Goal: Task Accomplishment & Management: Use online tool/utility

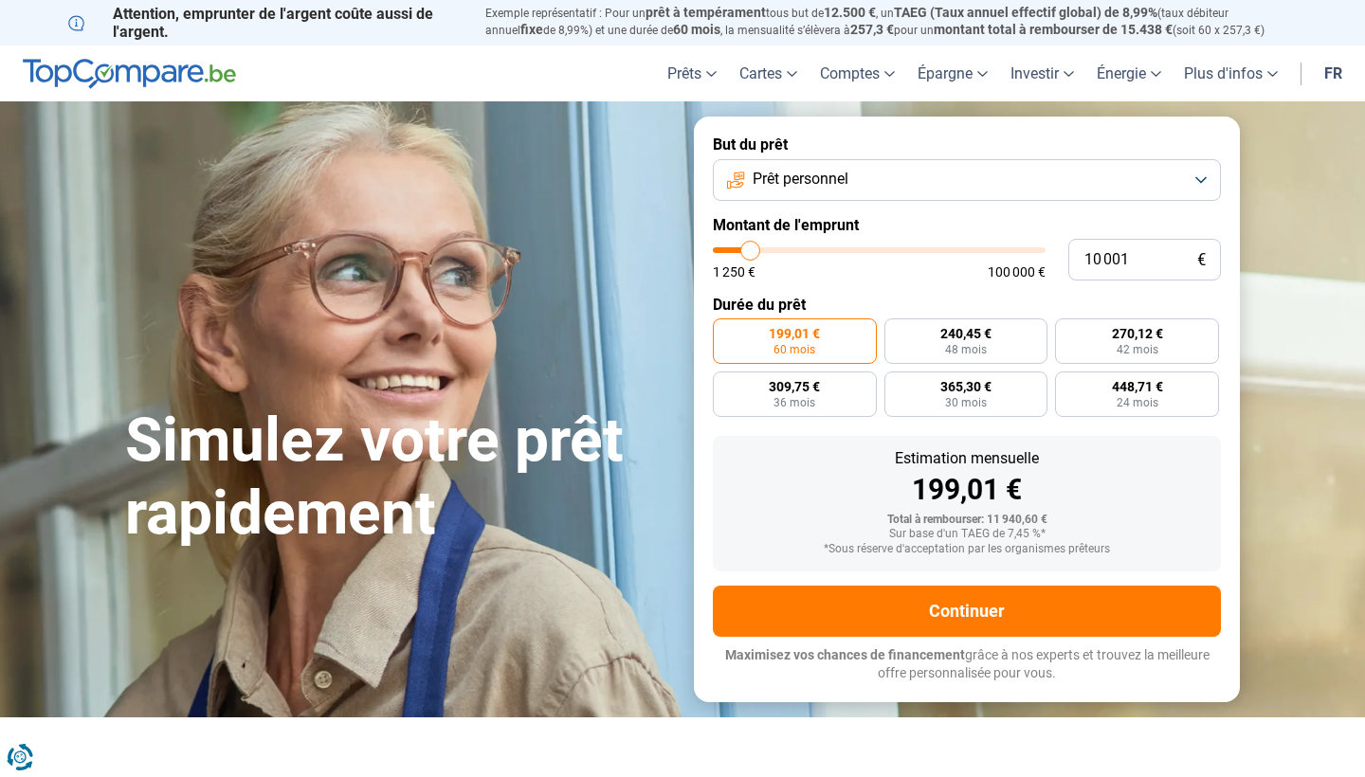
type input "9 750"
type input "9750"
type input "10 250"
type input "10250"
type input "10 500"
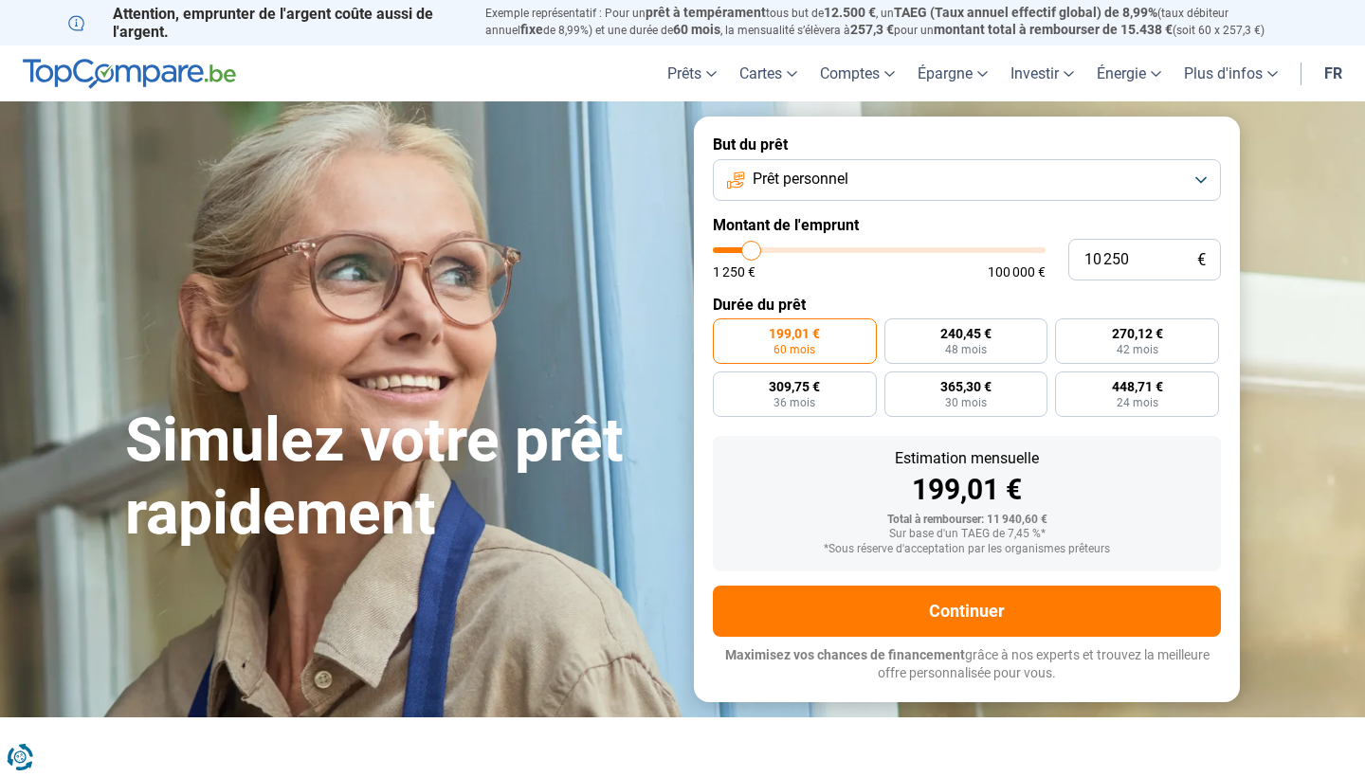
type input "10500"
type input "10 750"
type input "10750"
type input "11 000"
type input "11000"
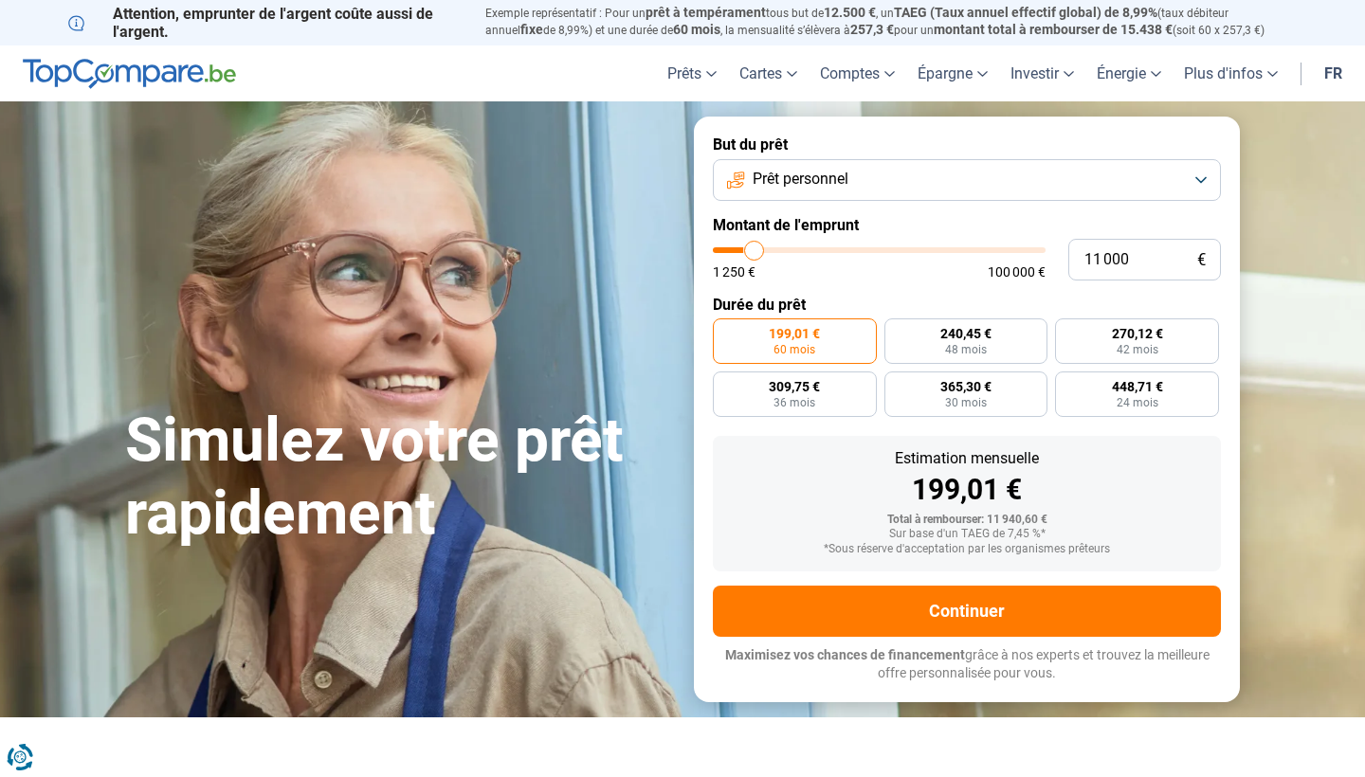
type input "11 250"
type input "11250"
type input "11 750"
type input "11750"
type input "12 000"
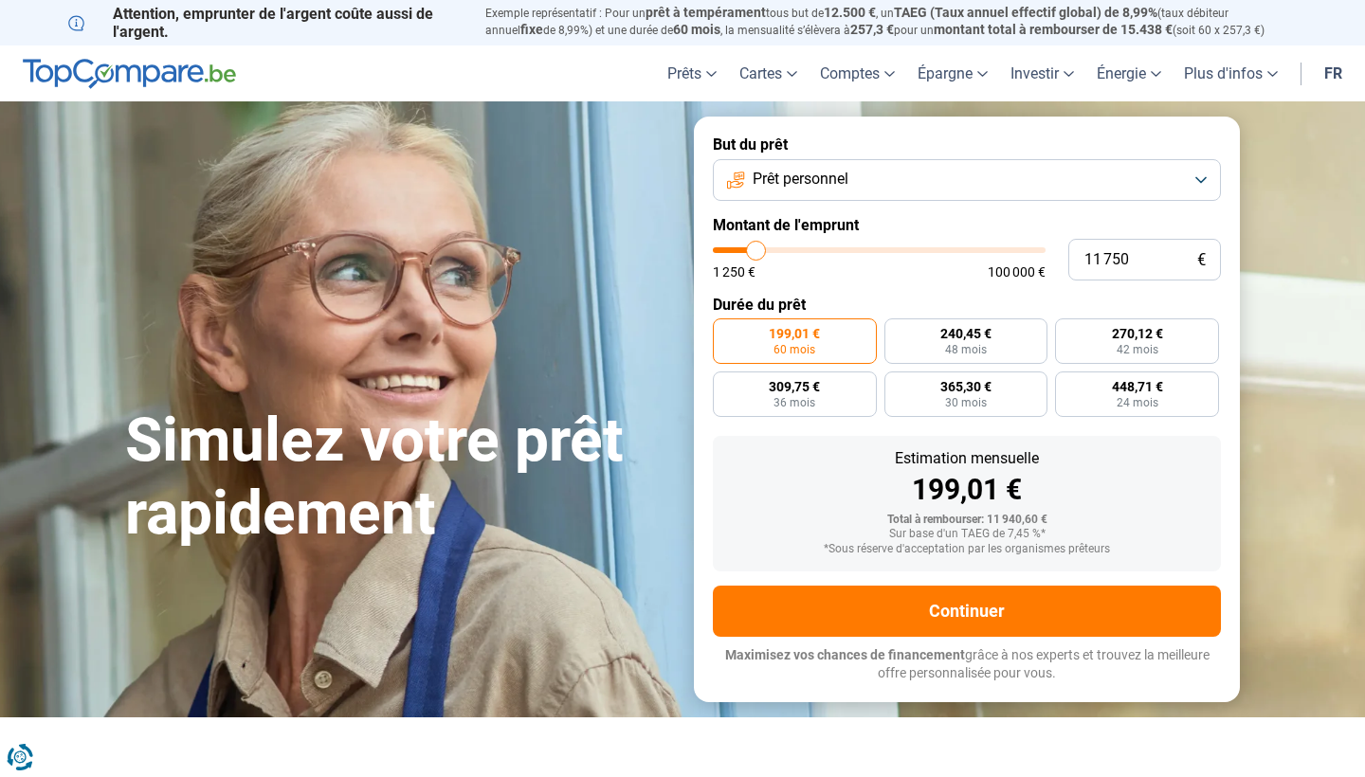
type input "12000"
type input "12 250"
type input "12250"
type input "12 500"
type input "12500"
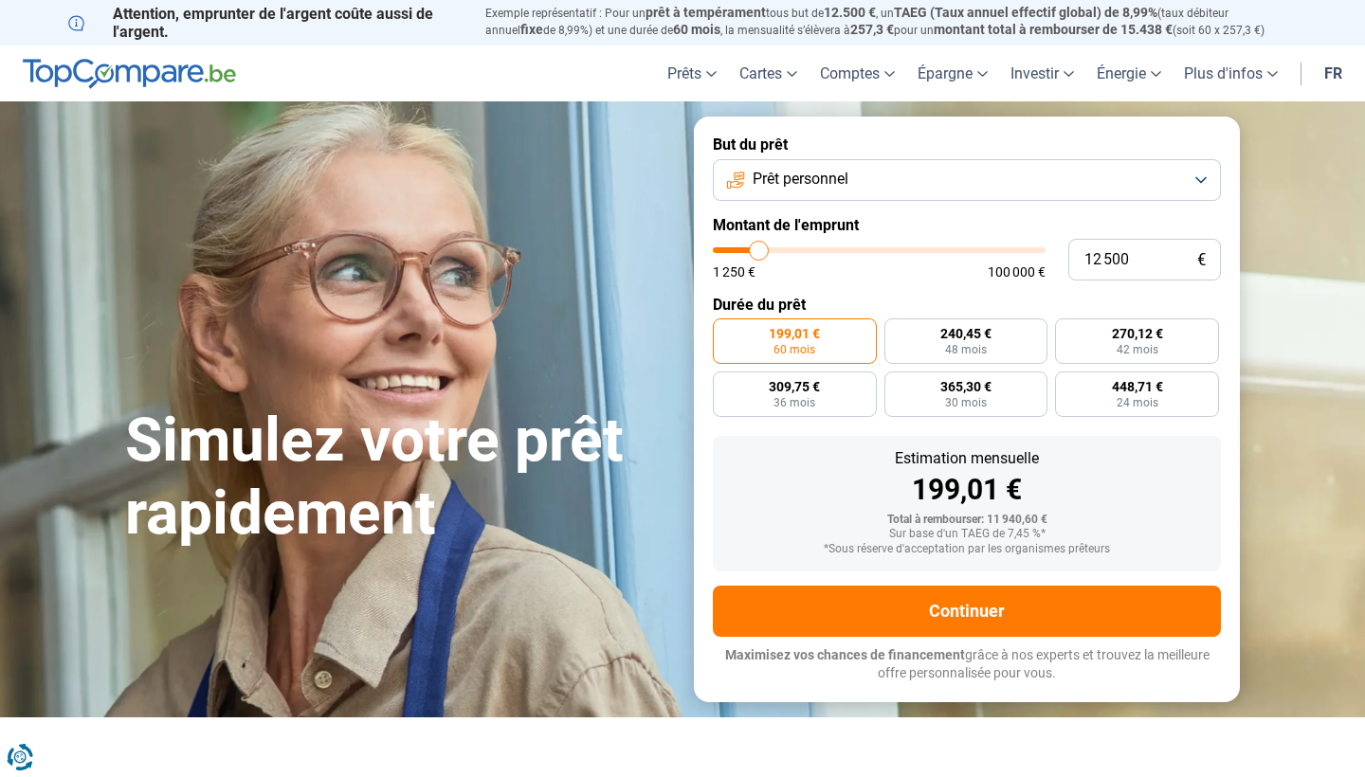
type input "12 750"
type input "12750"
type input "13 250"
type input "13250"
type input "13 750"
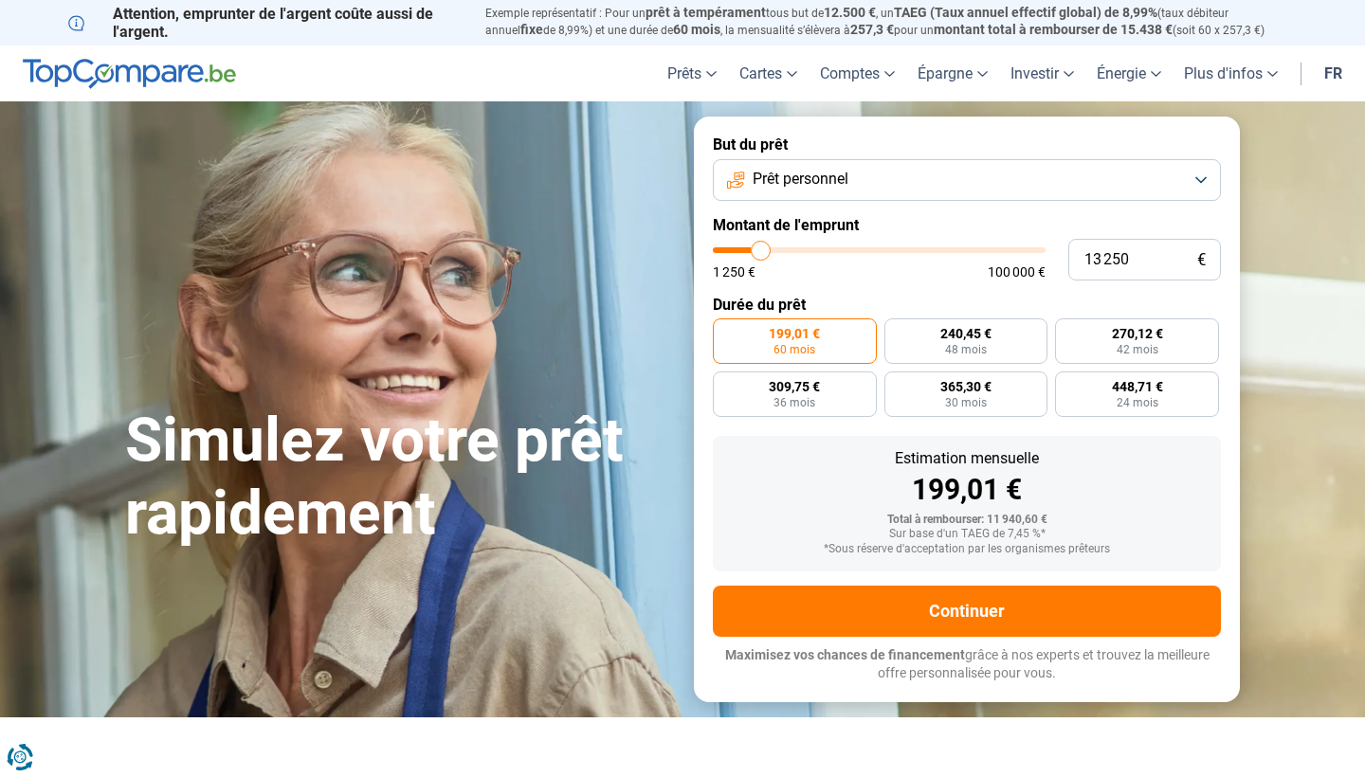
type input "13750"
type input "14 000"
type input "14000"
type input "14 750"
type input "14750"
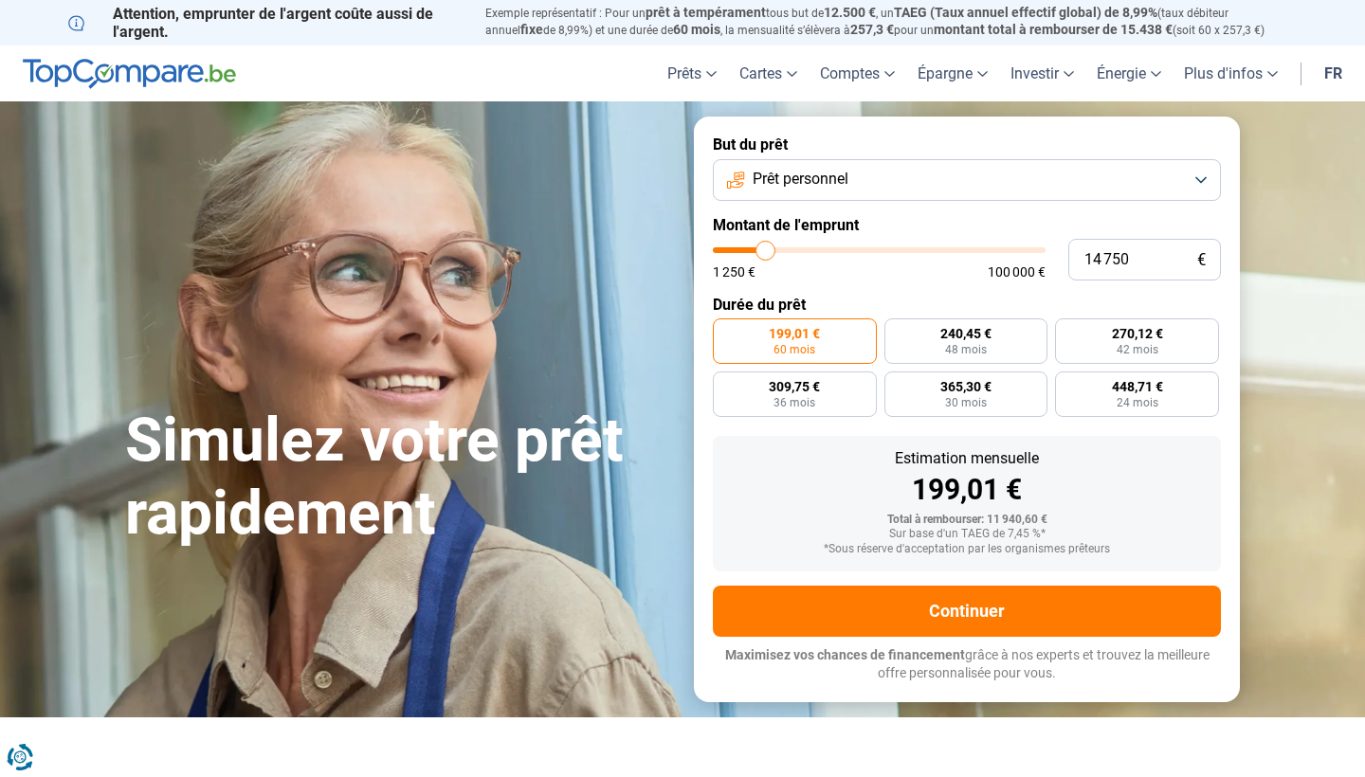
type input "15 000"
type input "15000"
type input "15 500"
type input "15500"
type input "15 750"
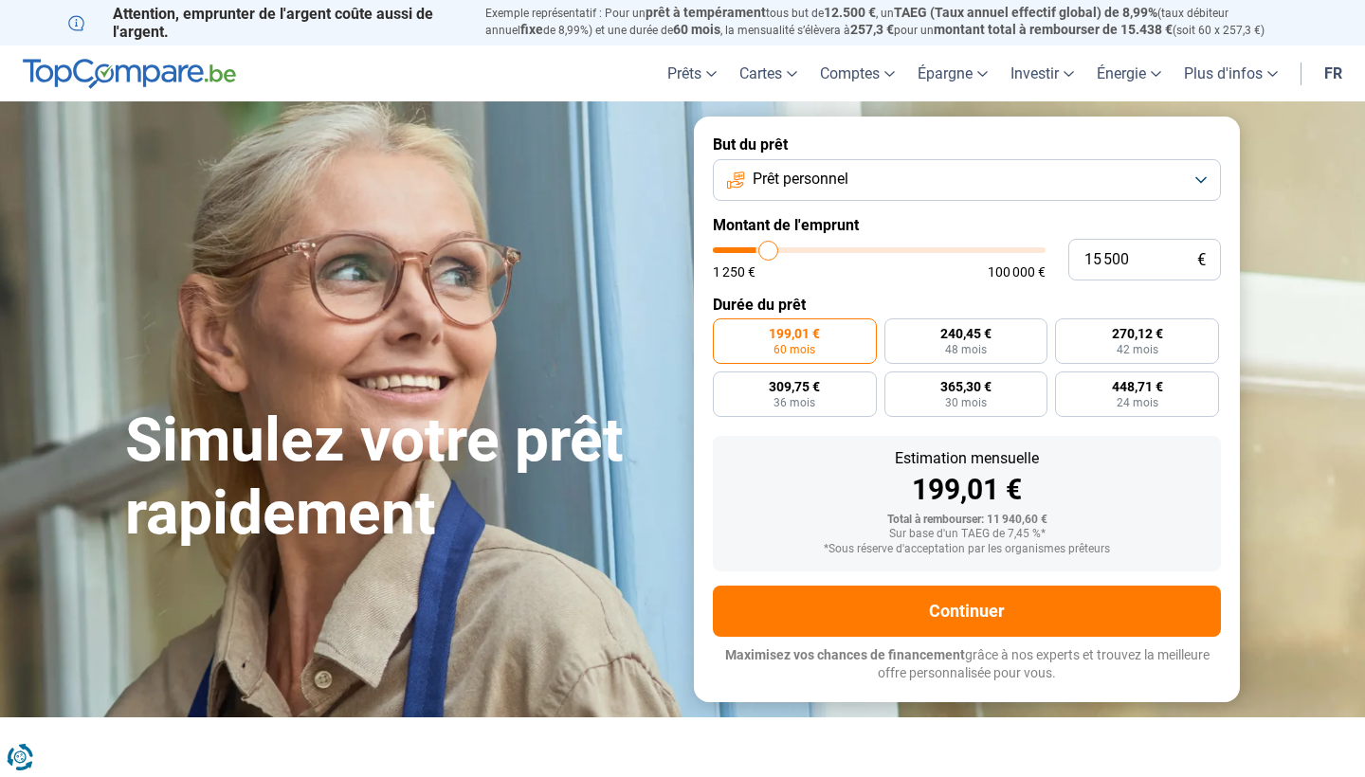
type input "15750"
type input "16 250"
type input "16250"
type input "16 500"
type input "16500"
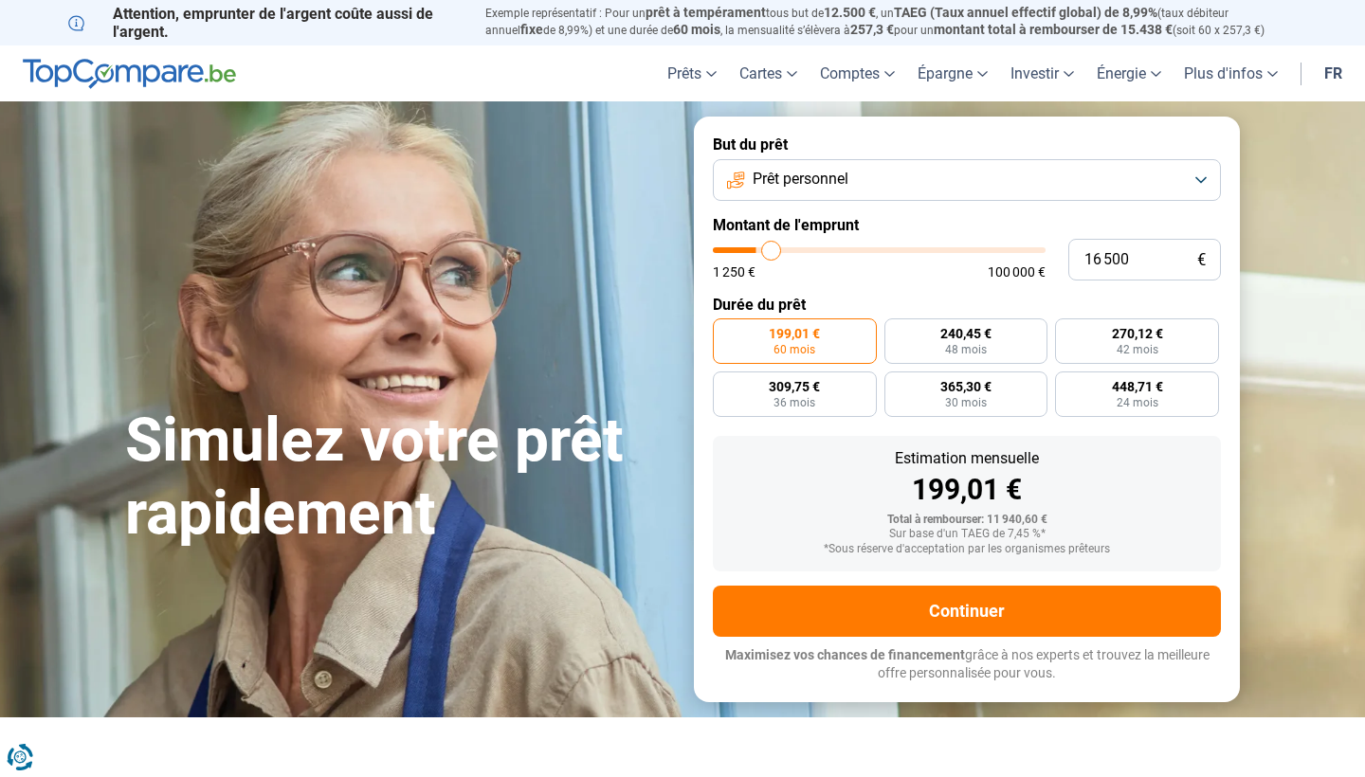
type input "16 750"
type input "16750"
type input "17 000"
type input "17000"
type input "17 750"
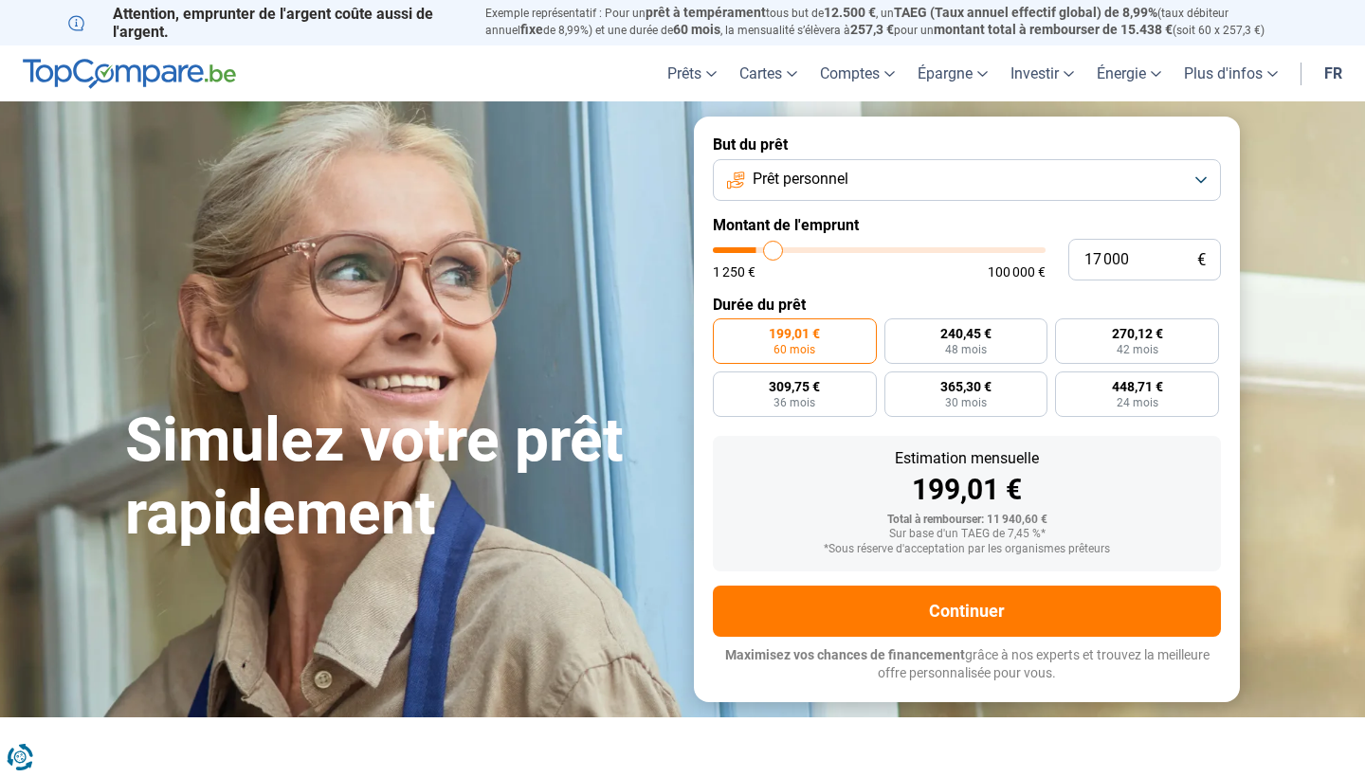
type input "17750"
type input "18 000"
type input "18000"
type input "18 500"
type input "18500"
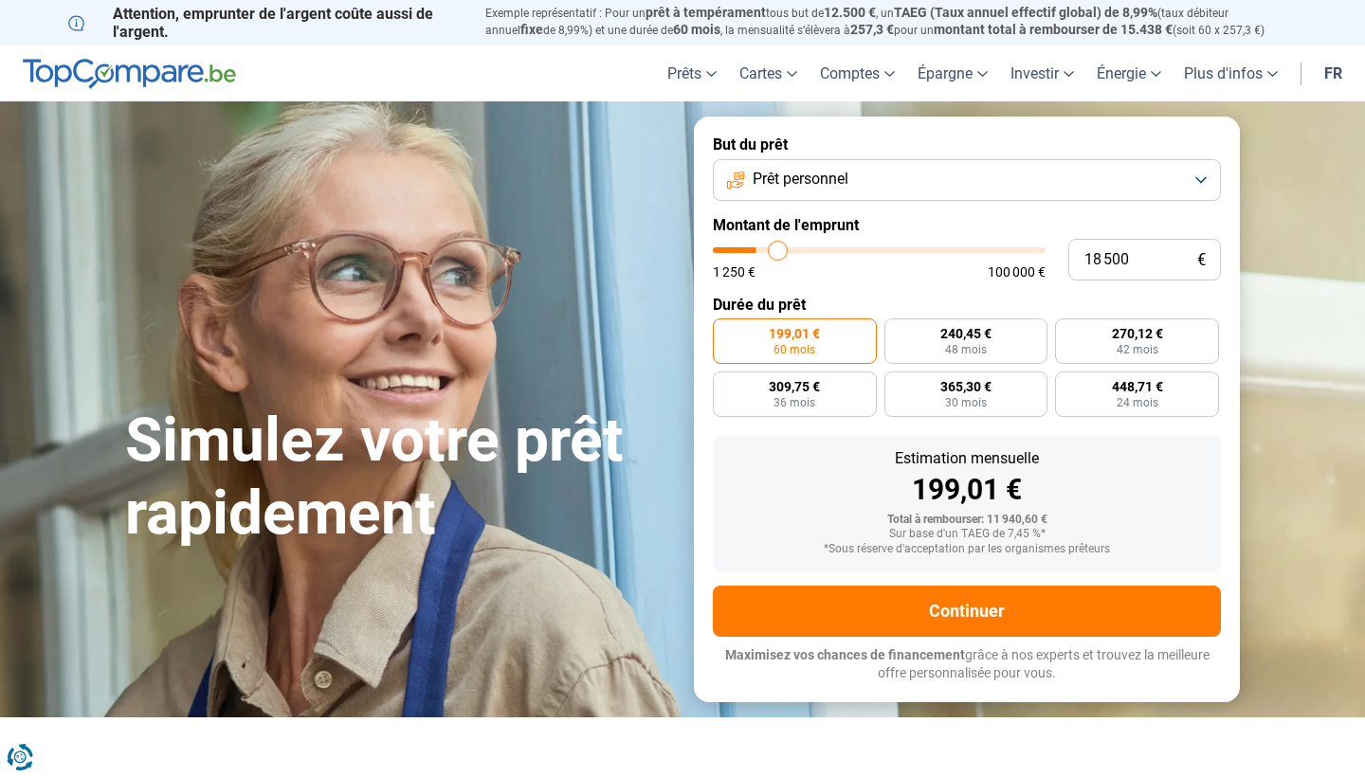
type input "18 750"
type input "18750"
type input "19 500"
type input "19500"
type input "20 000"
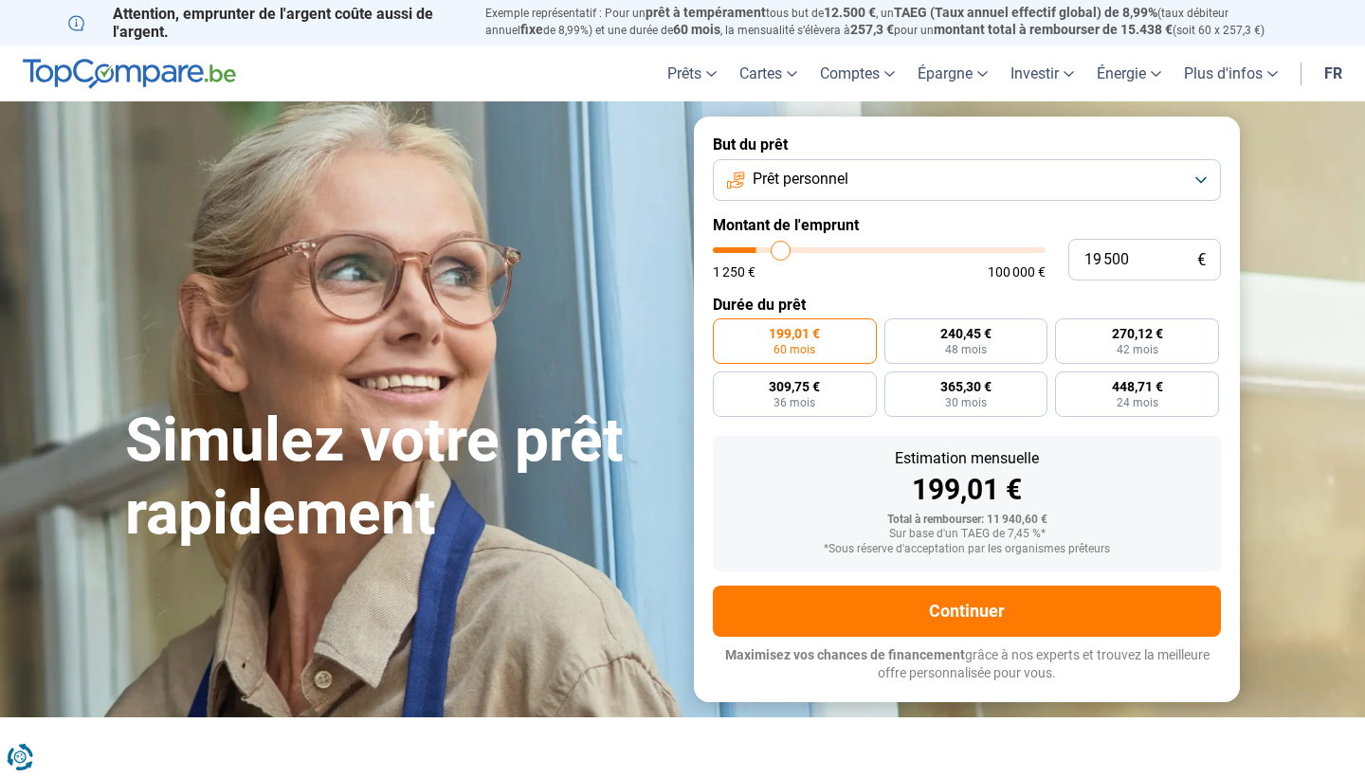
type input "20000"
type input "20 750"
type input "20750"
type input "21 250"
type input "21250"
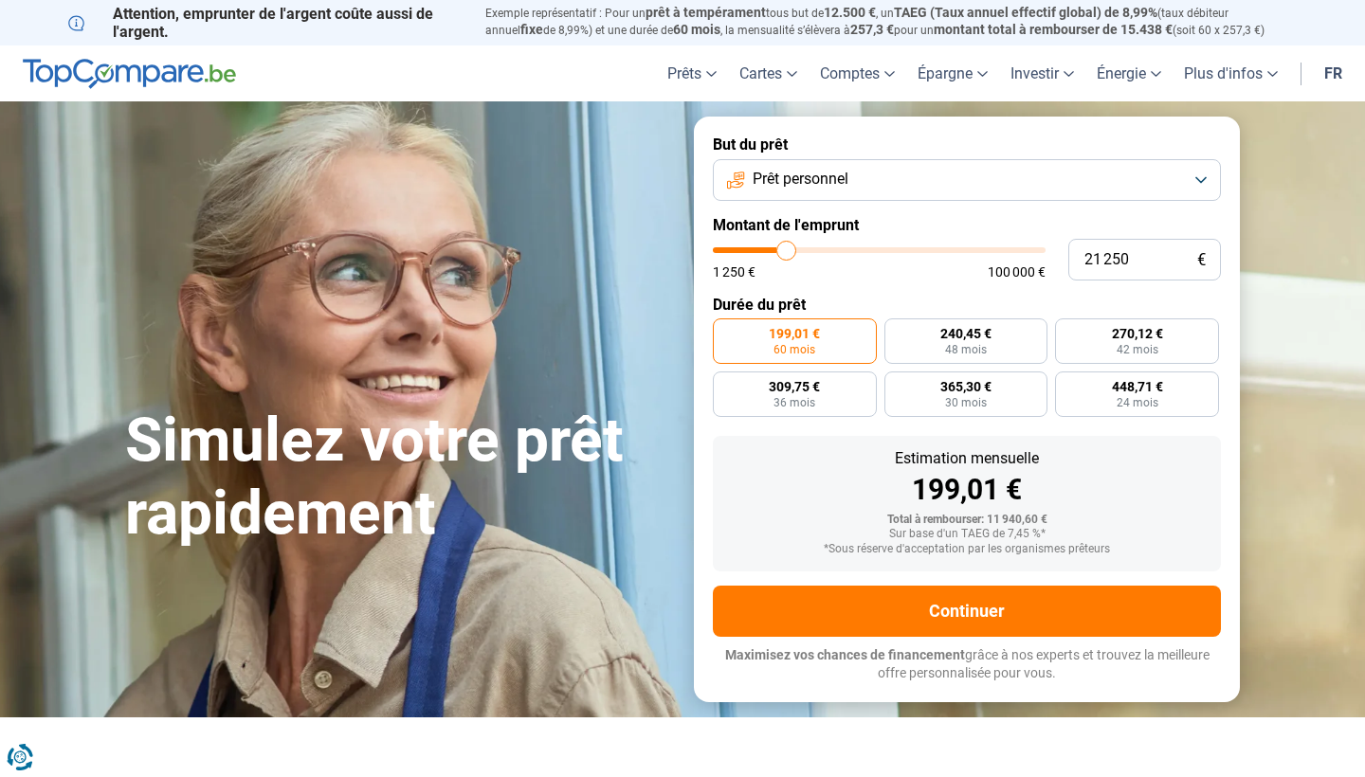
type input "22 000"
type input "22000"
type input "22 500"
type input "22500"
type input "23 000"
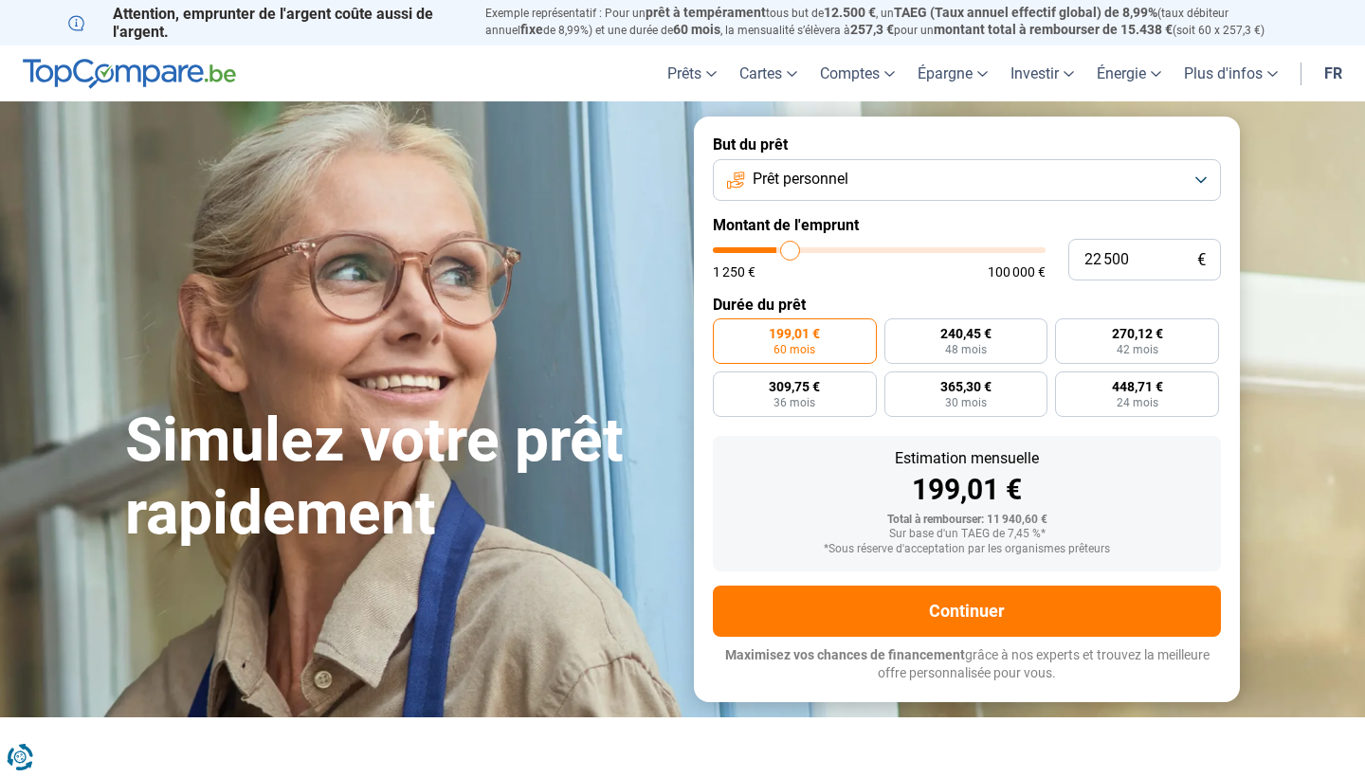
type input "23000"
type input "23 750"
type input "23750"
type input "24 500"
type input "24500"
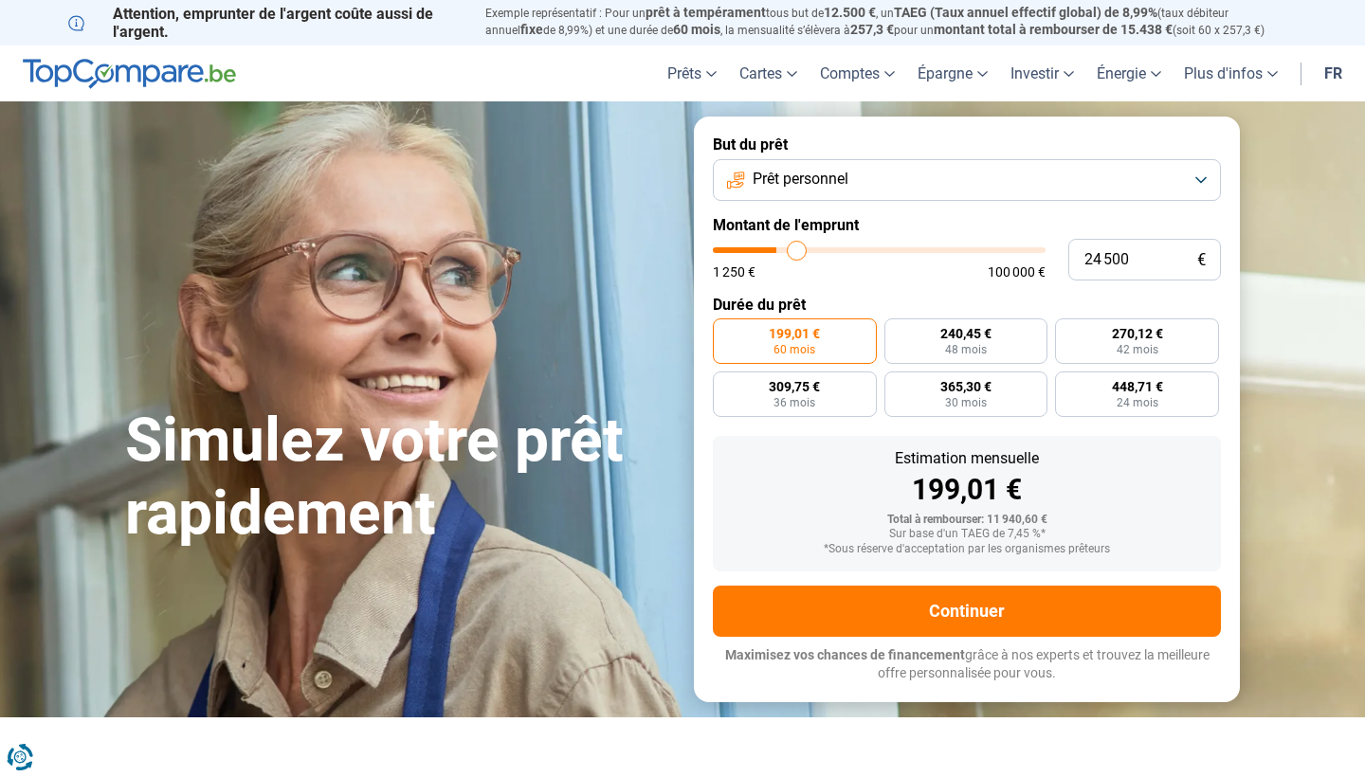
type input "25 250"
type input "25250"
type input "26 000"
type input "26000"
type input "26 750"
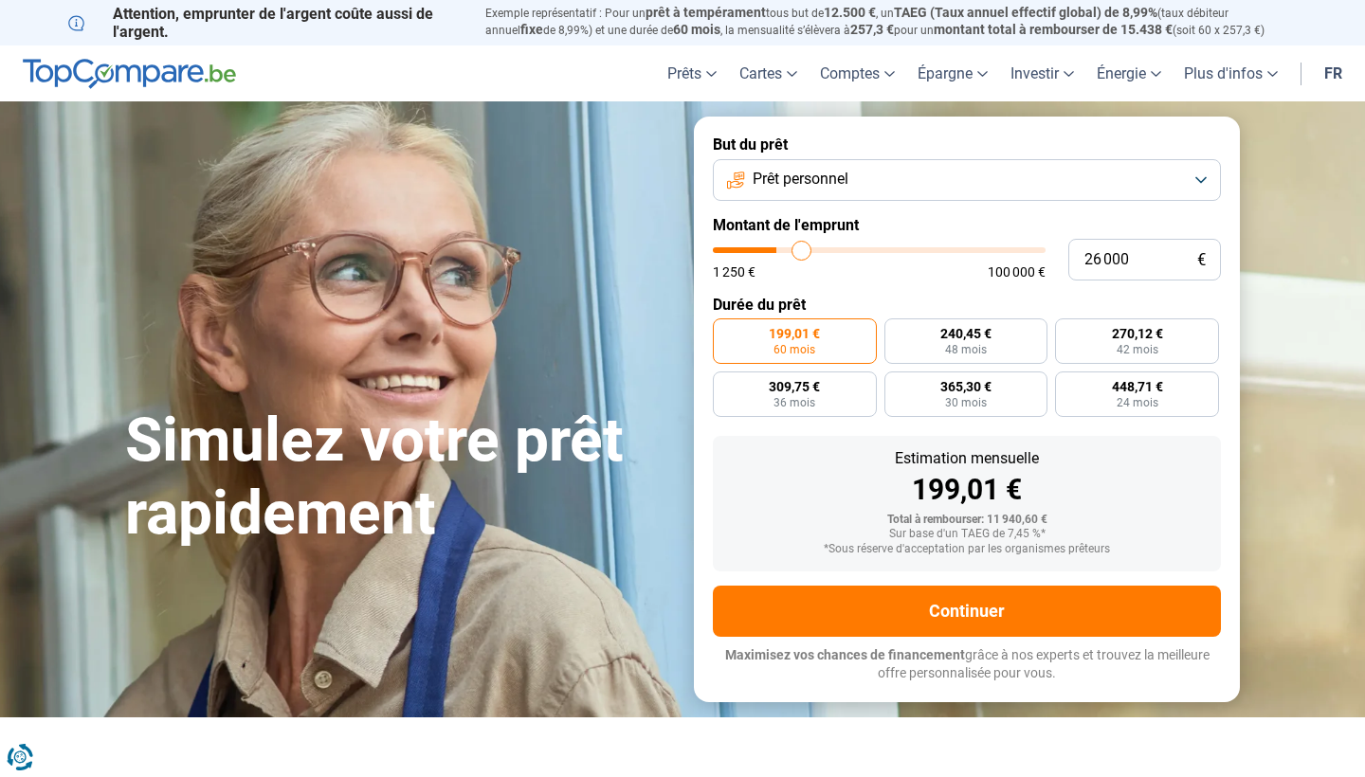
type input "26750"
type input "27 250"
type input "27250"
type input "28 000"
type input "28000"
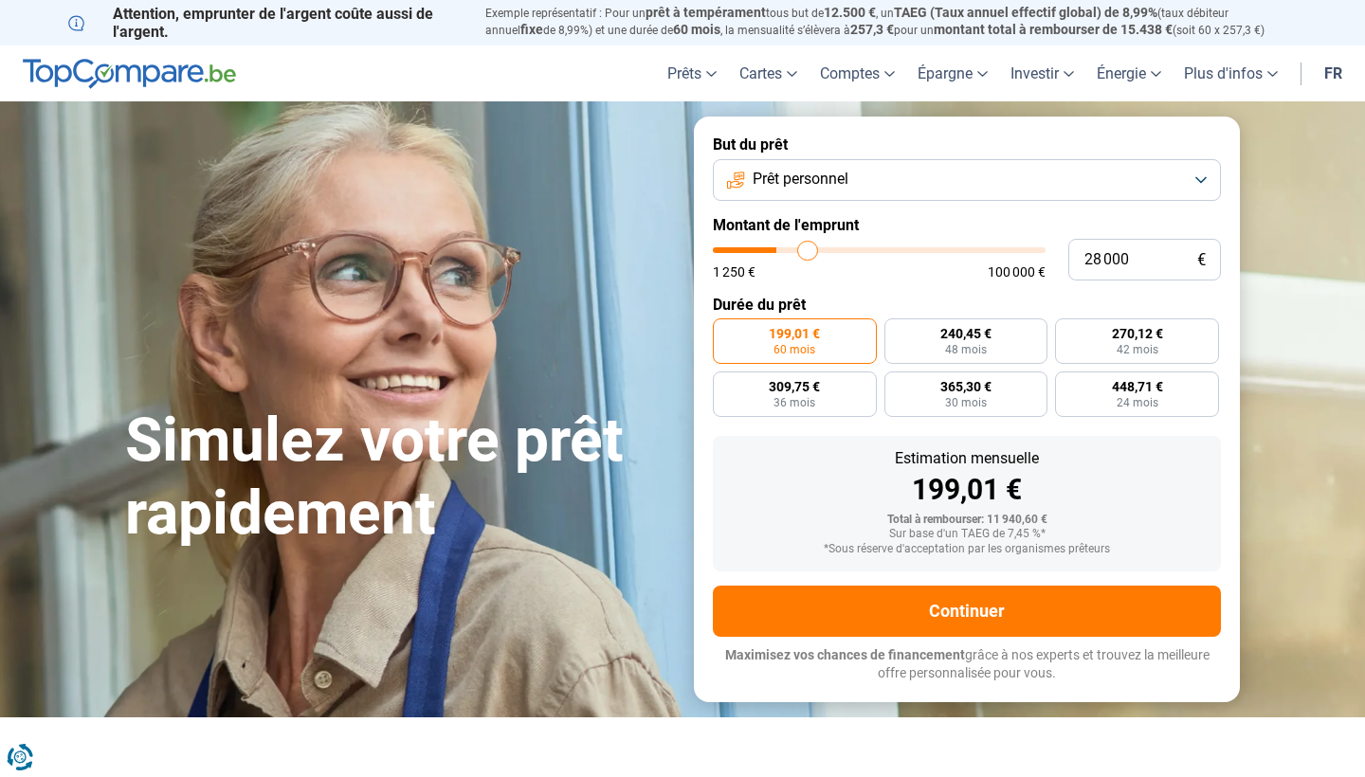
type input "28 500"
type input "28500"
type input "29 000"
type input "29000"
type input "29 750"
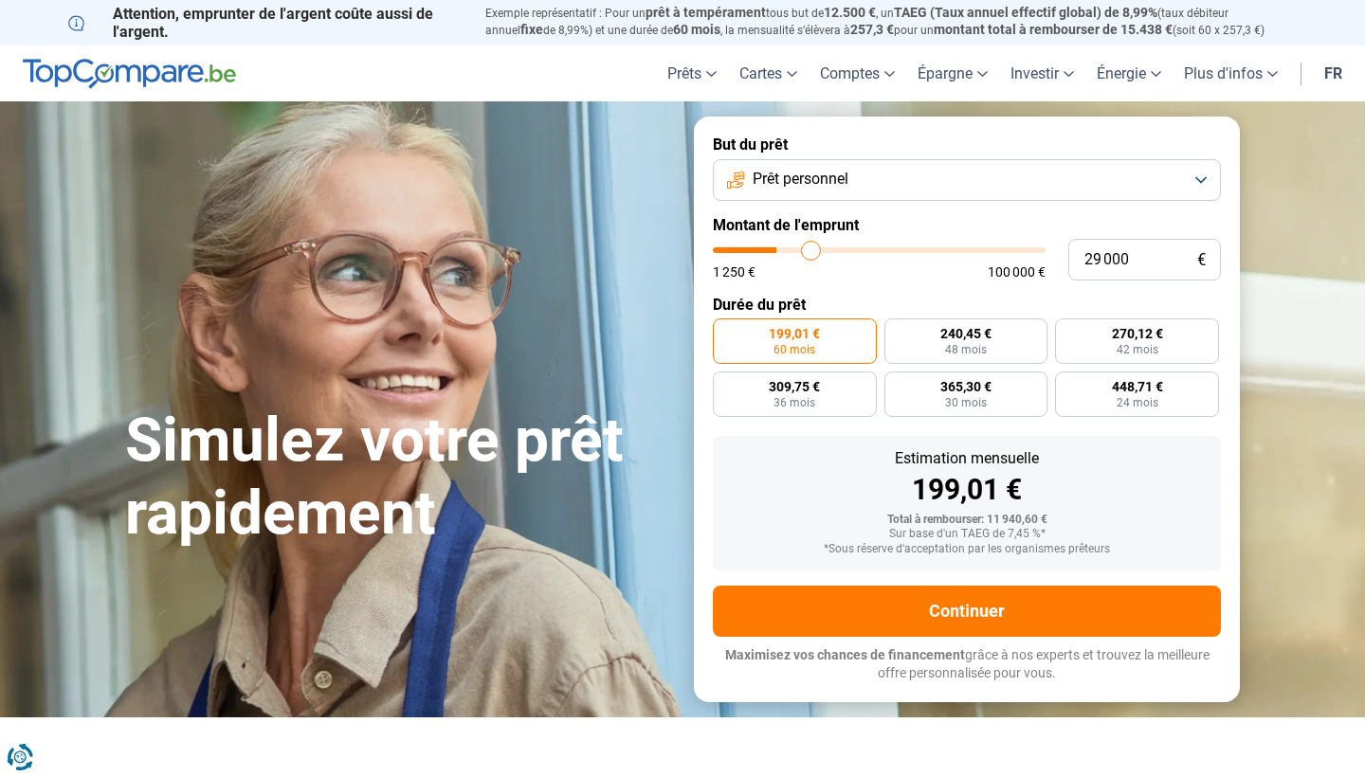
type input "29750"
type input "30 000"
type input "30000"
type input "30 250"
type input "30250"
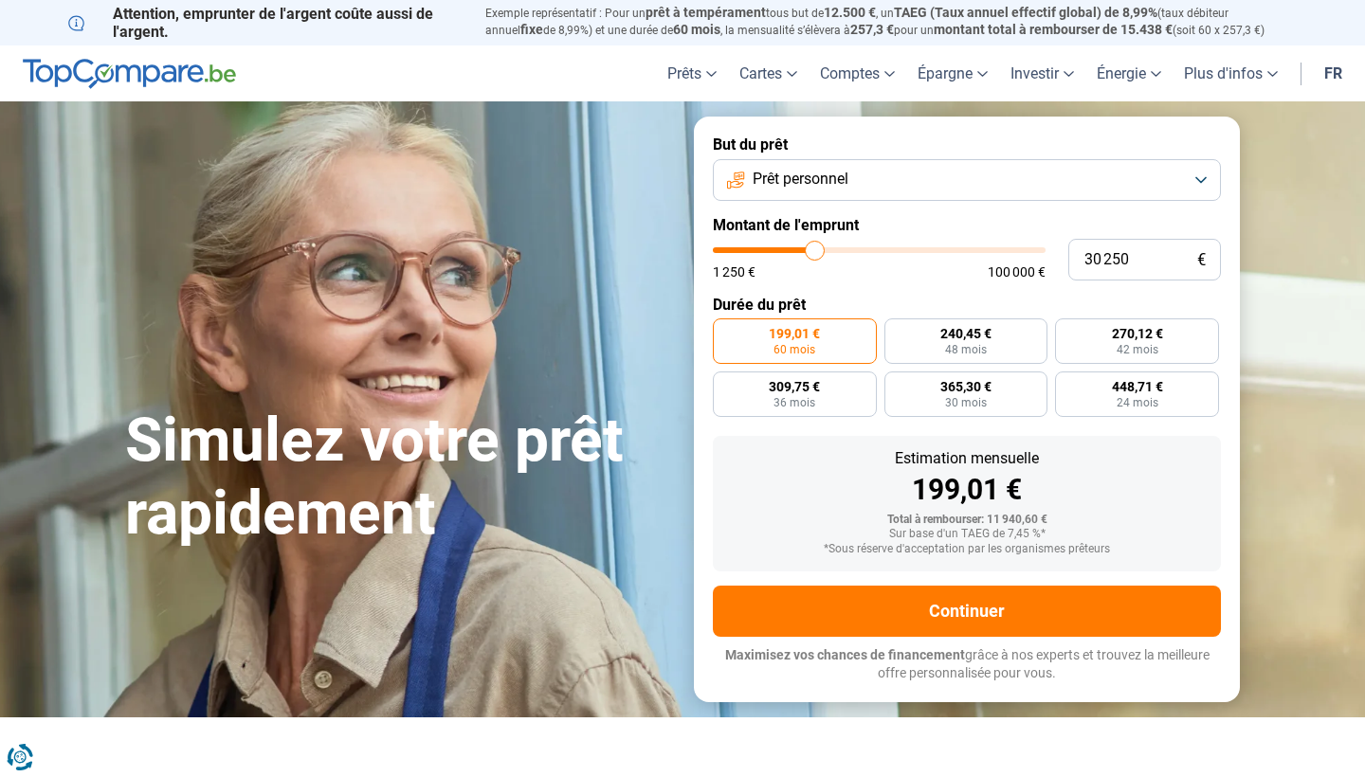
type input "30 500"
type input "30500"
type input "31 000"
type input "31000"
type input "31 250"
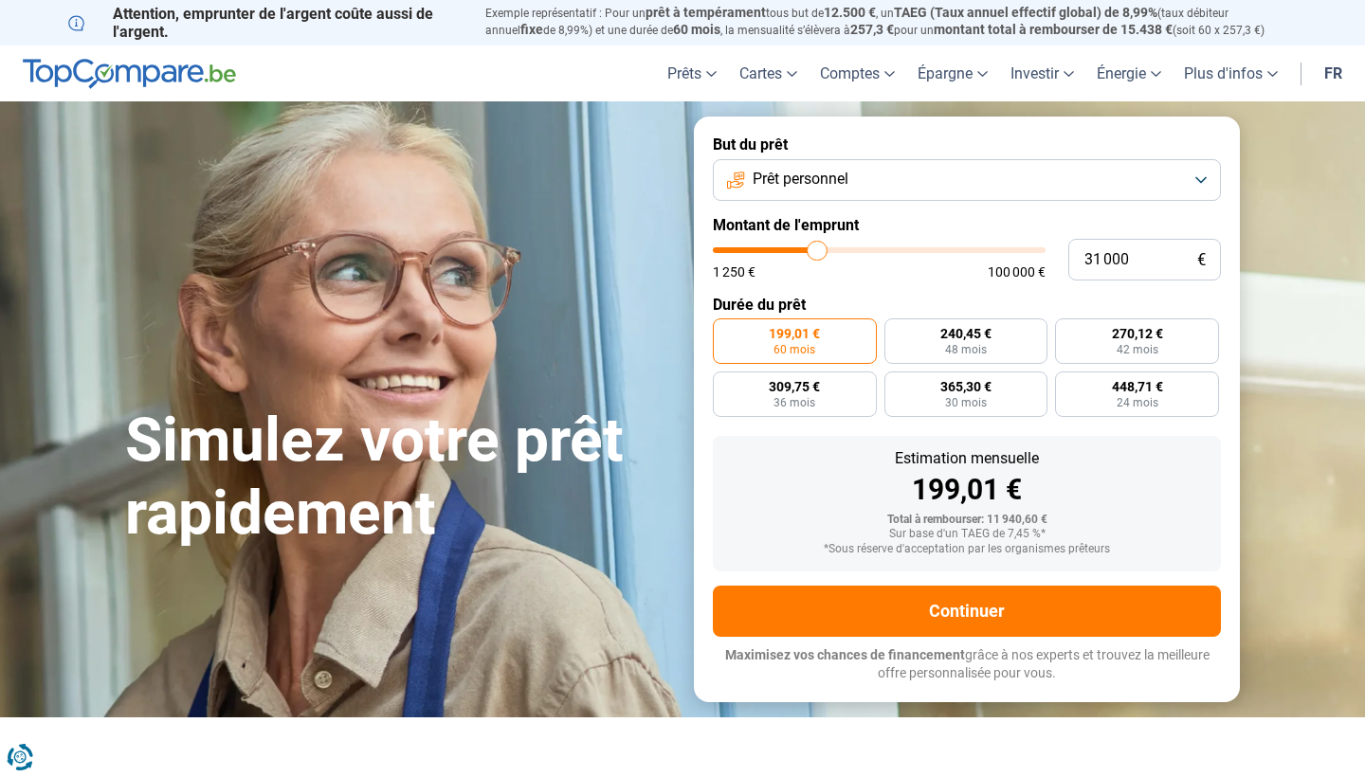
type input "31250"
type input "31 500"
type input "31500"
type input "31 750"
type input "31750"
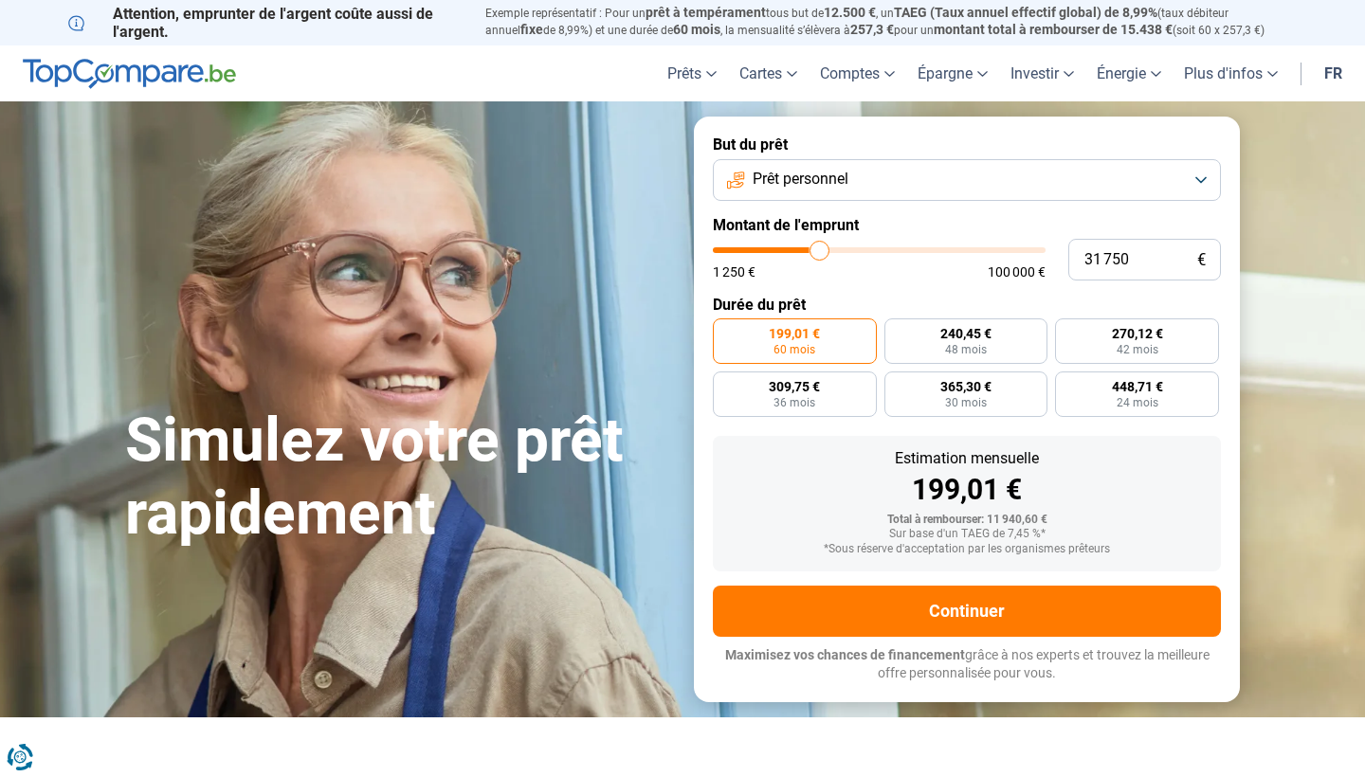
type input "32 000"
type input "32000"
type input "32 250"
type input "32250"
type input "32 500"
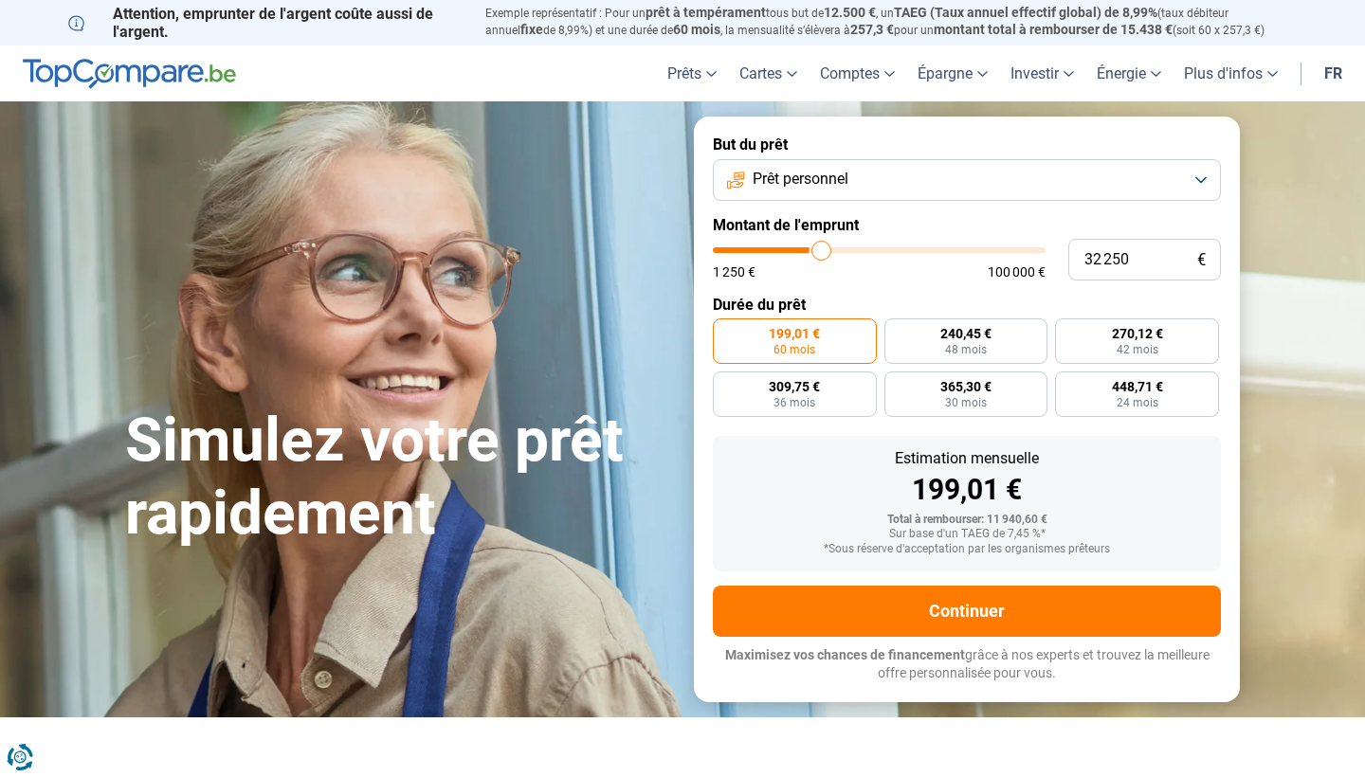
type input "32500"
type input "32 750"
type input "32750"
type input "33 000"
type input "33000"
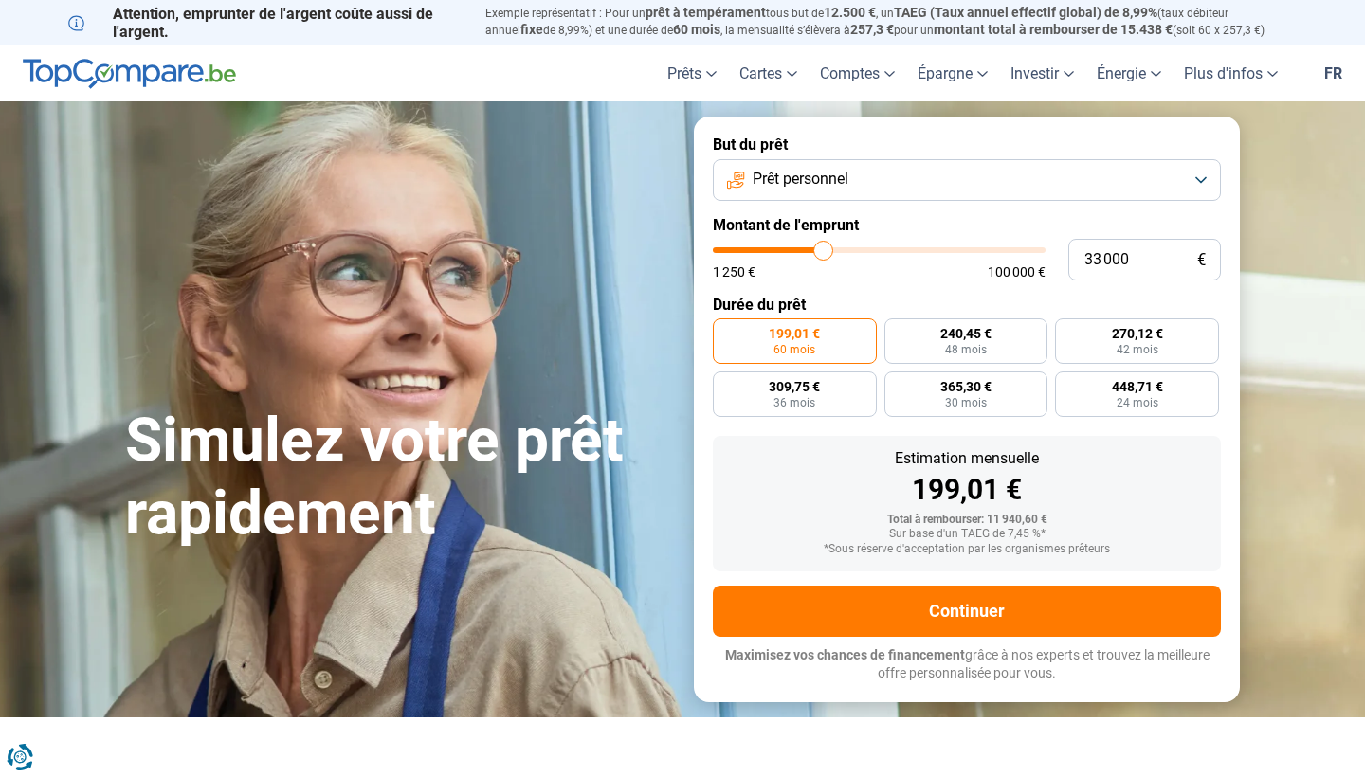
type input "33 500"
type input "33500"
type input "33 750"
type input "33750"
type input "34 000"
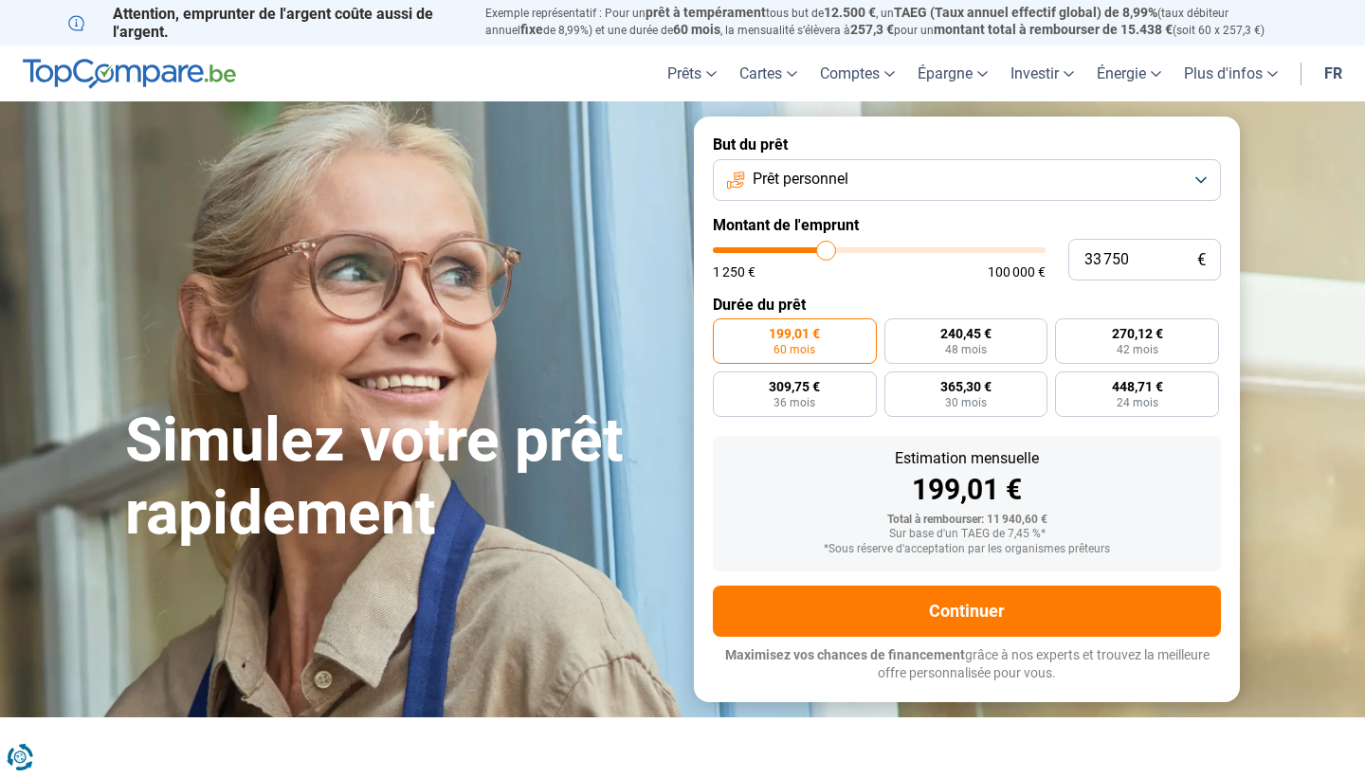
type input "34000"
type input "34 250"
type input "34250"
type input "34 500"
type input "34500"
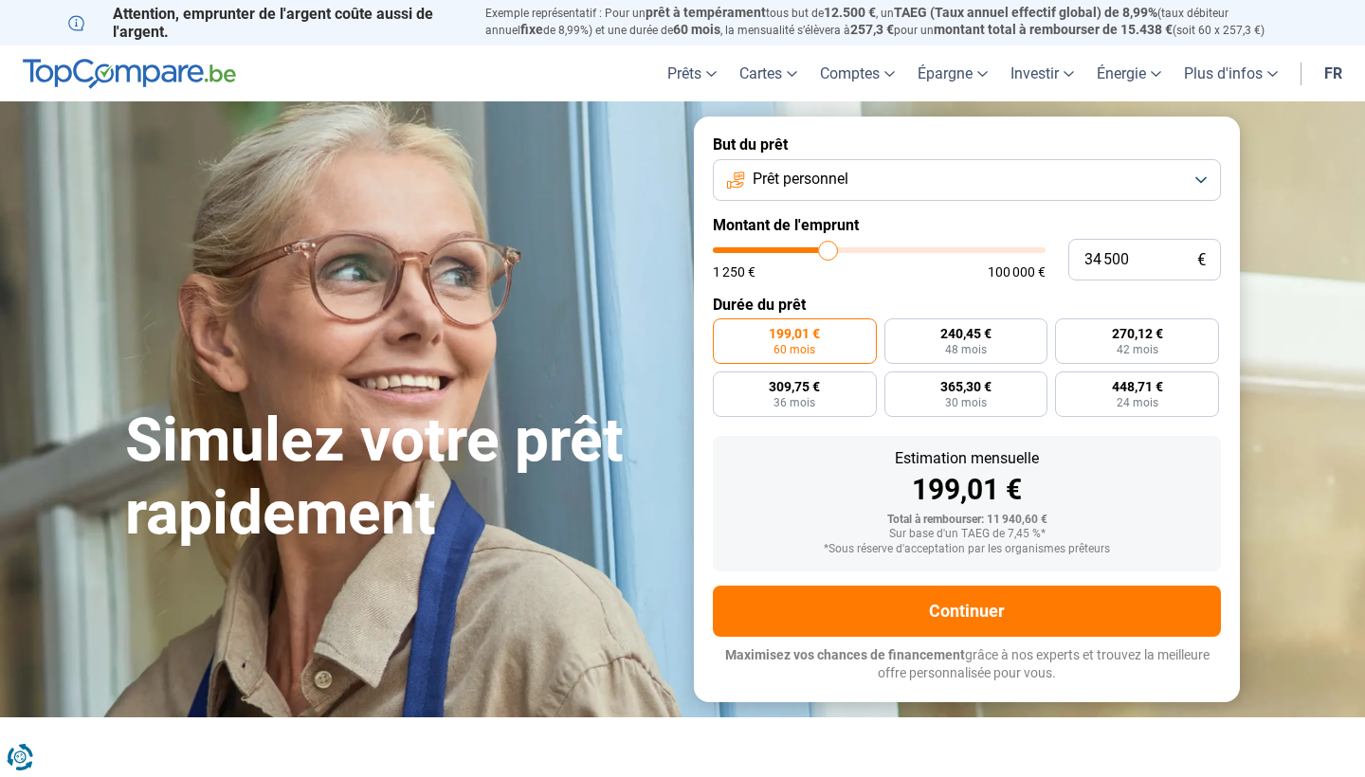
type input "35 000"
type input "35000"
type input "35 250"
type input "35250"
type input "35 500"
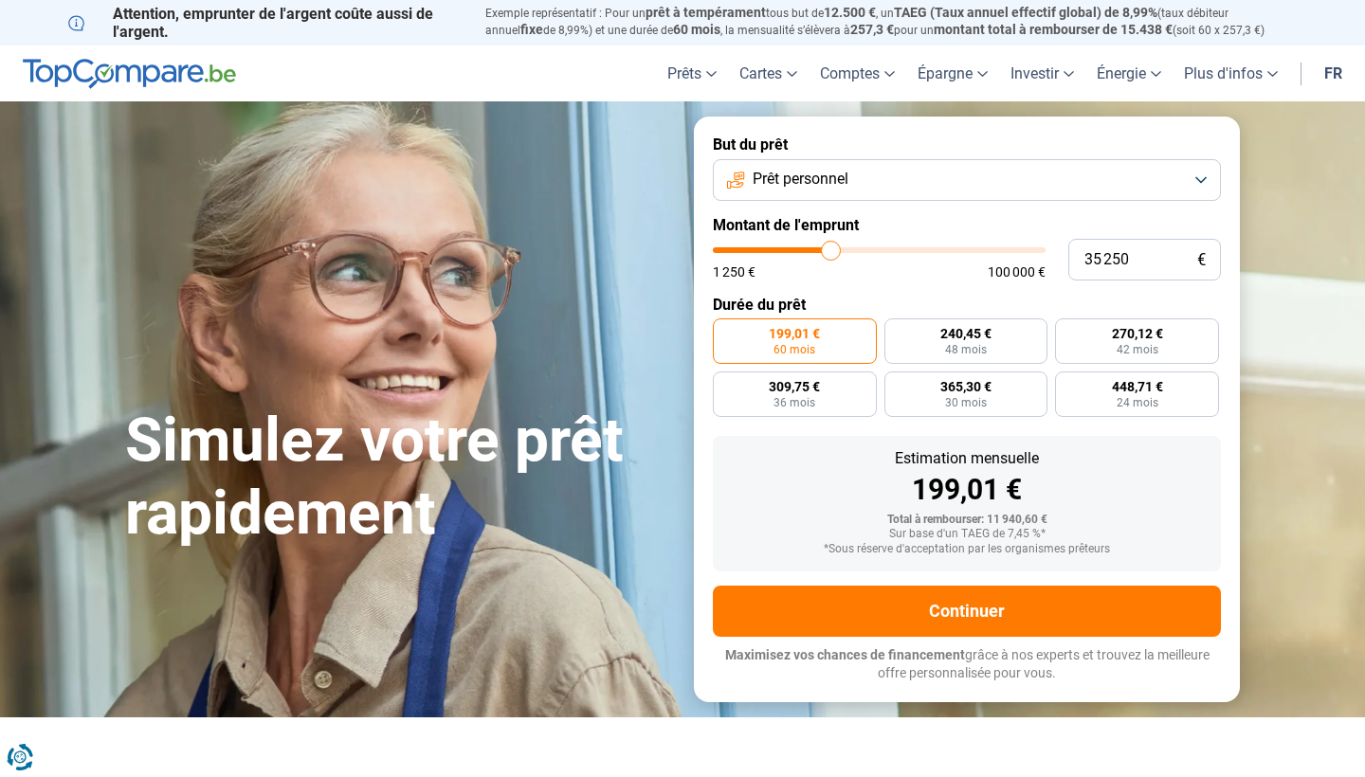
type input "35500"
type input "35 750"
type input "35750"
type input "36 000"
type input "36000"
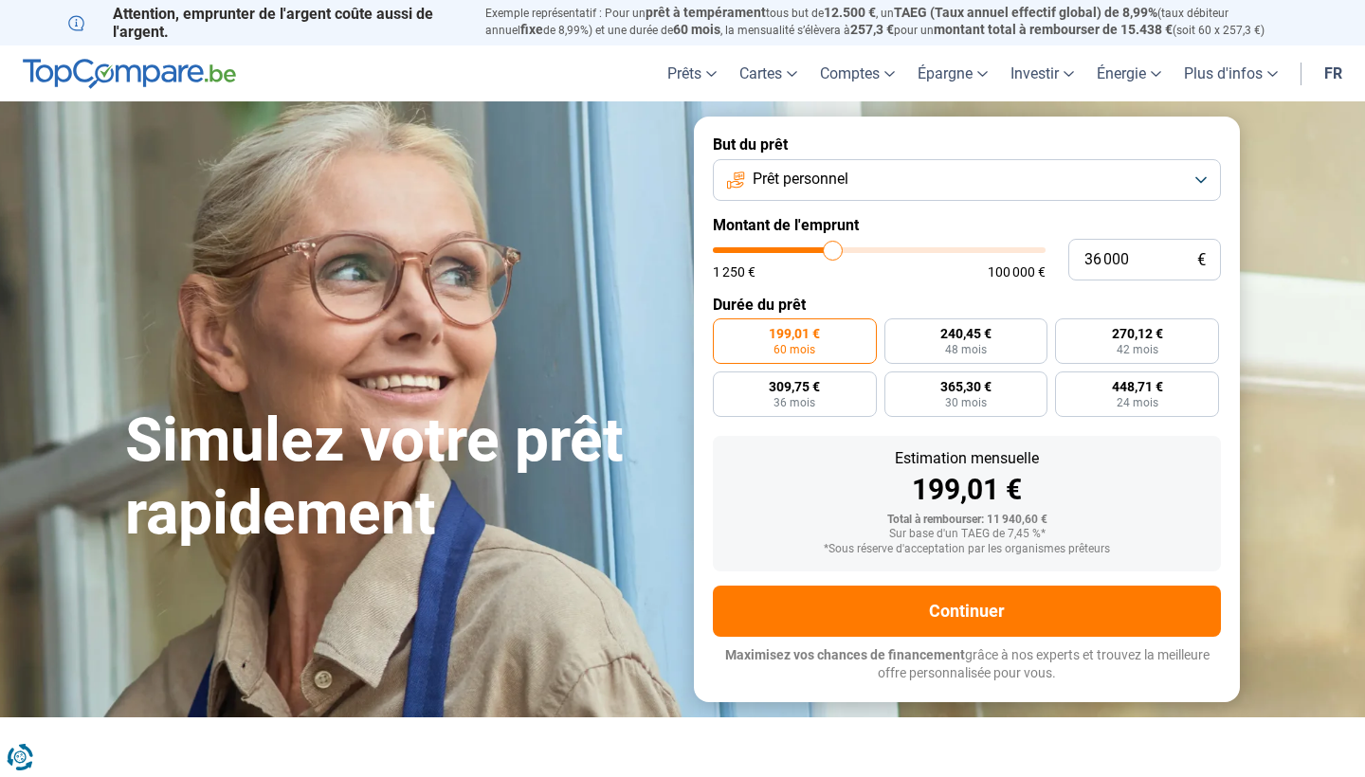
type input "36 500"
type input "36500"
type input "36 750"
type input "36750"
type input "37 000"
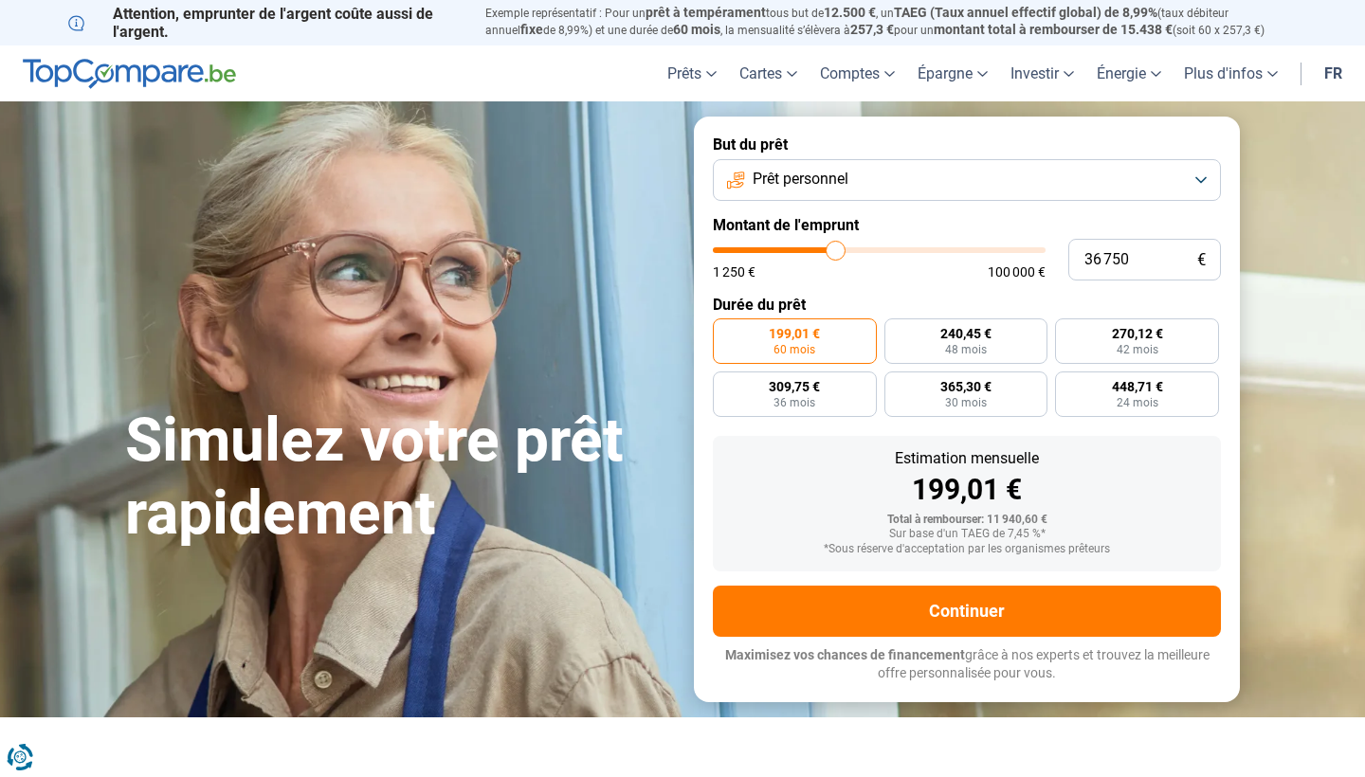
type input "37000"
type input "37 250"
type input "37250"
type input "37 500"
type input "37500"
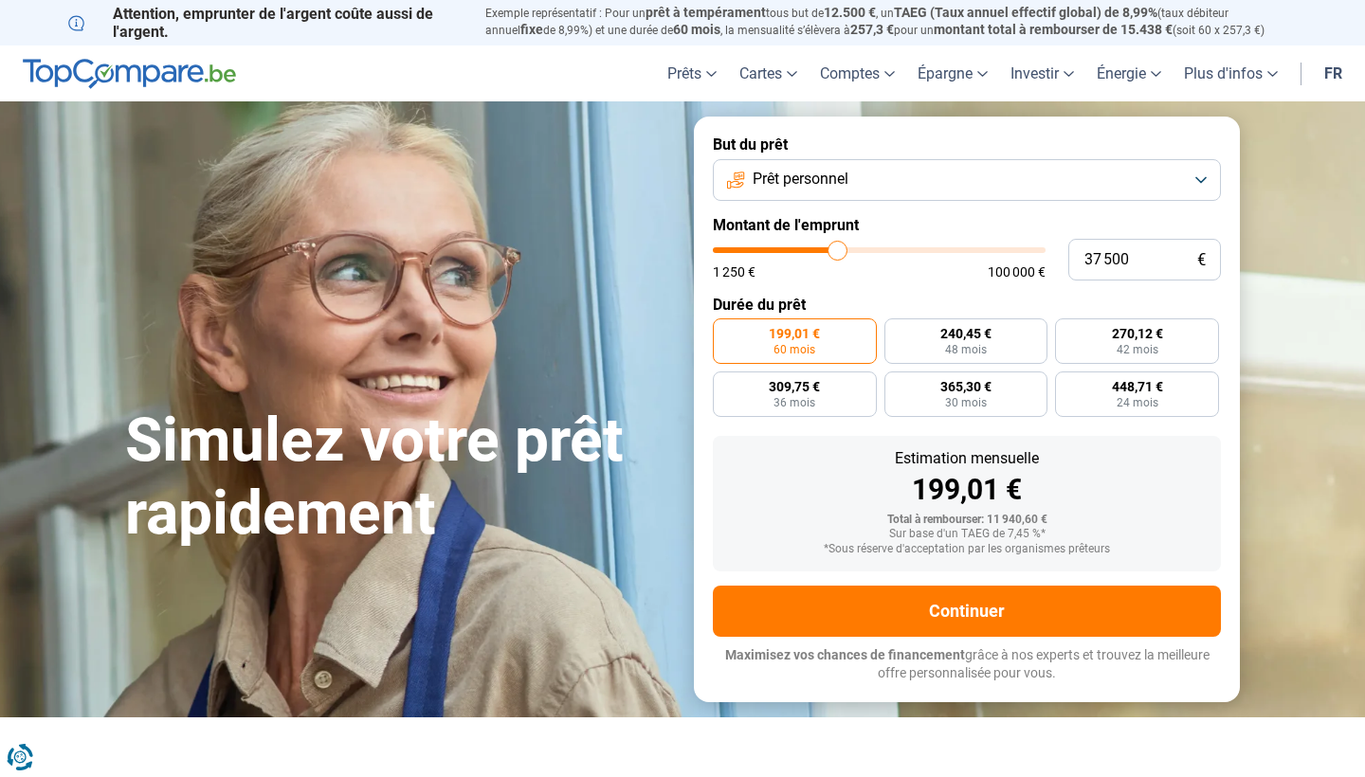
type input "38 000"
type input "38000"
type input "38 500"
type input "38500"
type input "39 000"
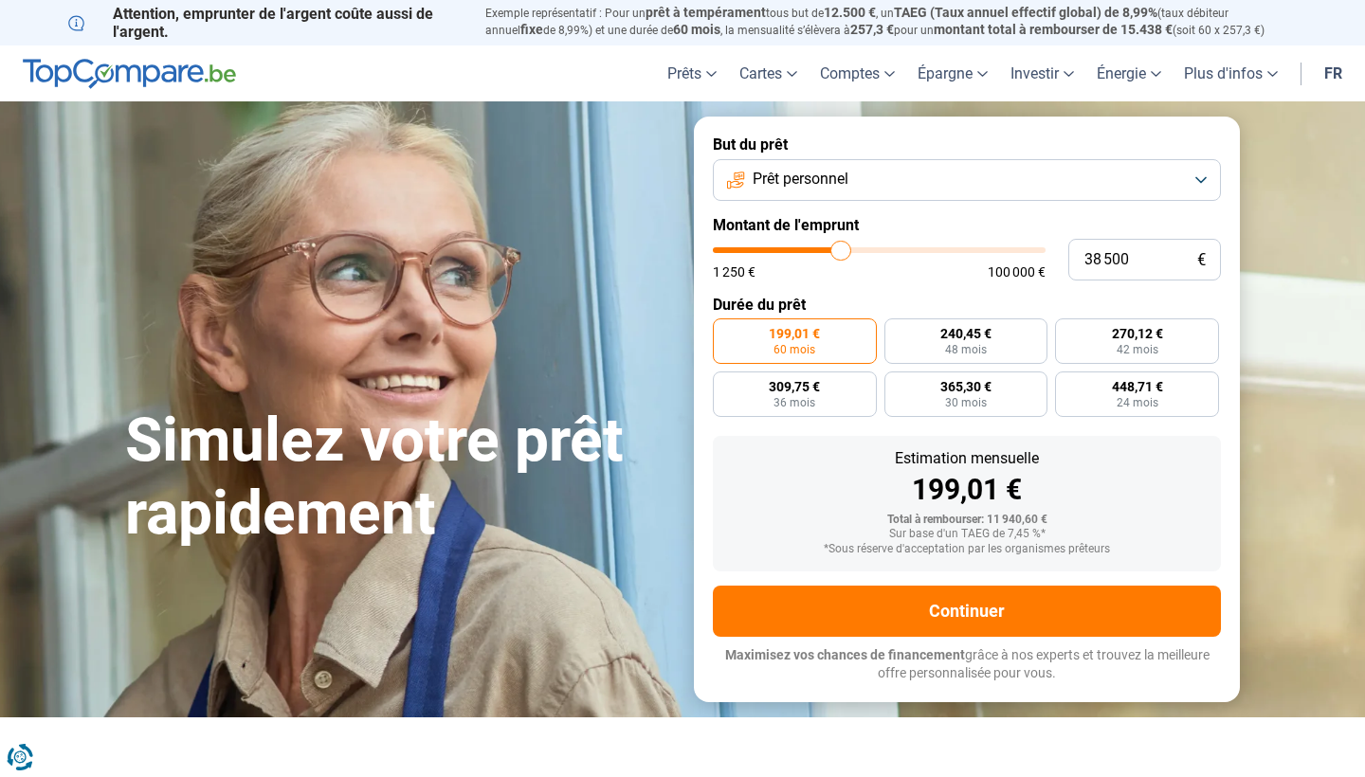
type input "39000"
type input "39 250"
type input "39250"
type input "40 000"
type input "40000"
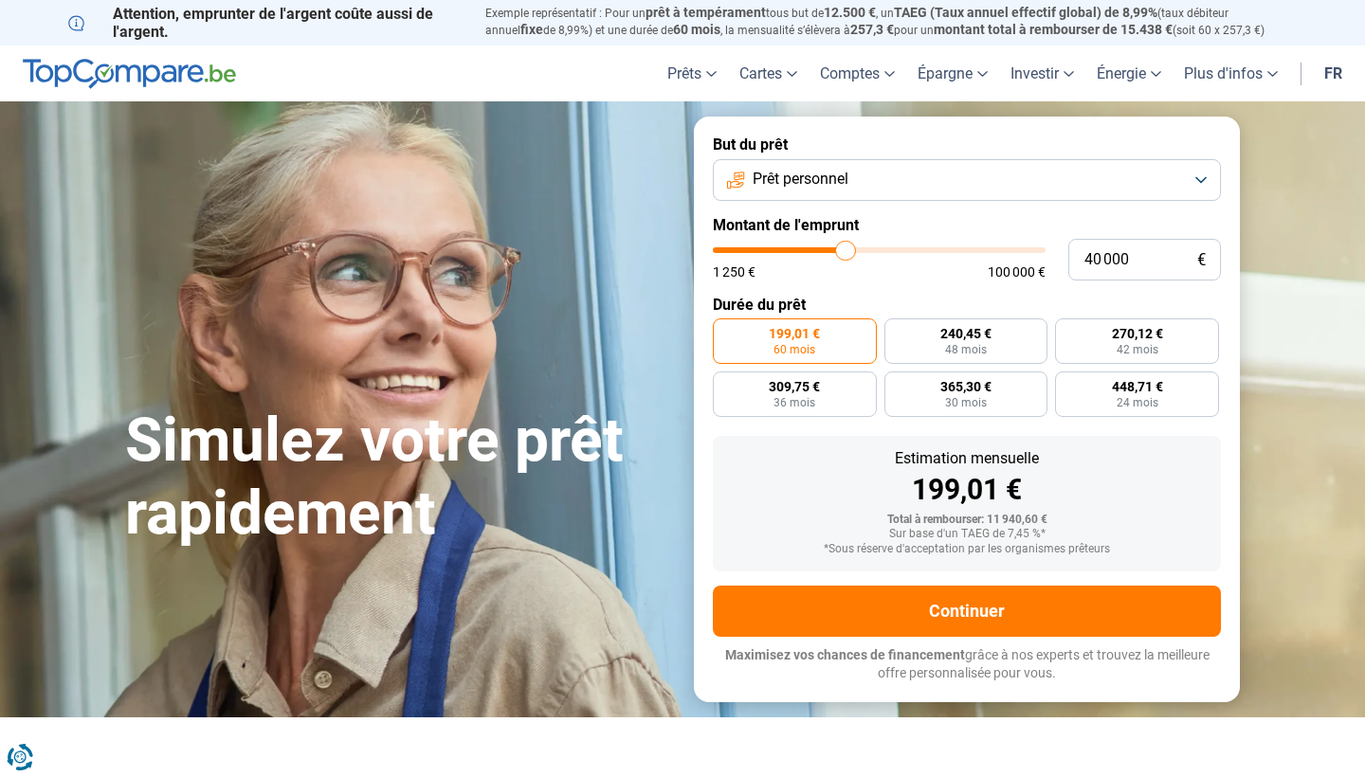
type input "40 500"
type input "40500"
type input "40 750"
type input "40750"
type input "41 250"
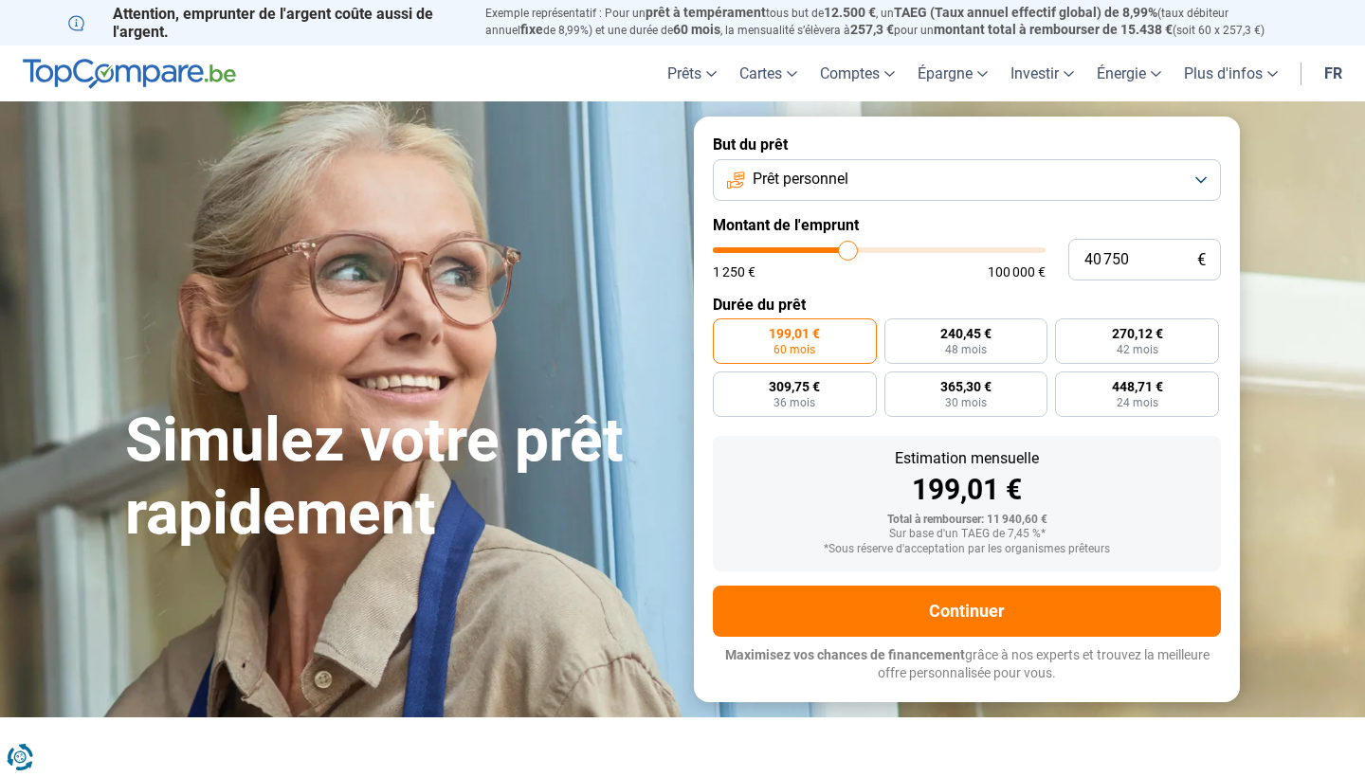
type input "41250"
type input "41 750"
type input "41750"
type input "42 000"
type input "42000"
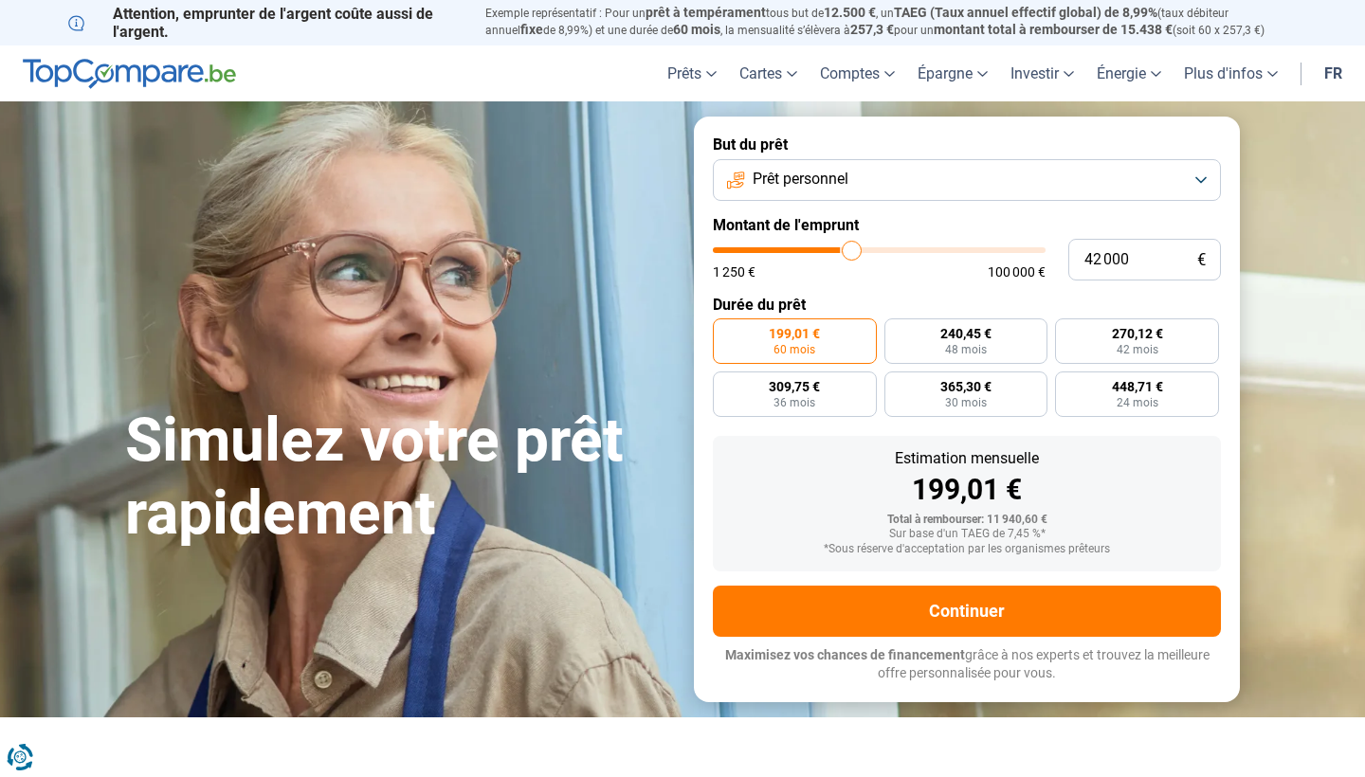
type input "42 250"
type input "42250"
type input "42 750"
type input "42750"
type input "43 000"
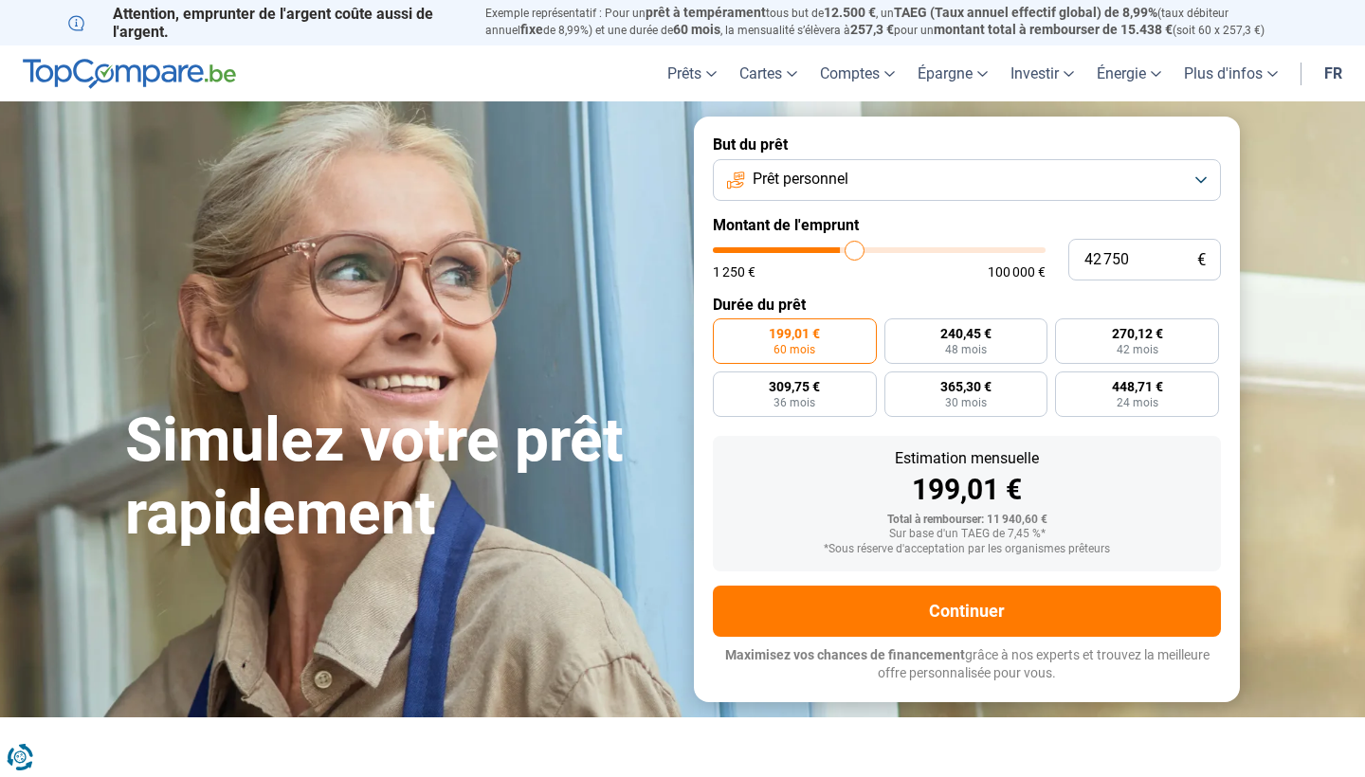
type input "43000"
type input "43 250"
type input "43250"
type input "43 500"
type input "43500"
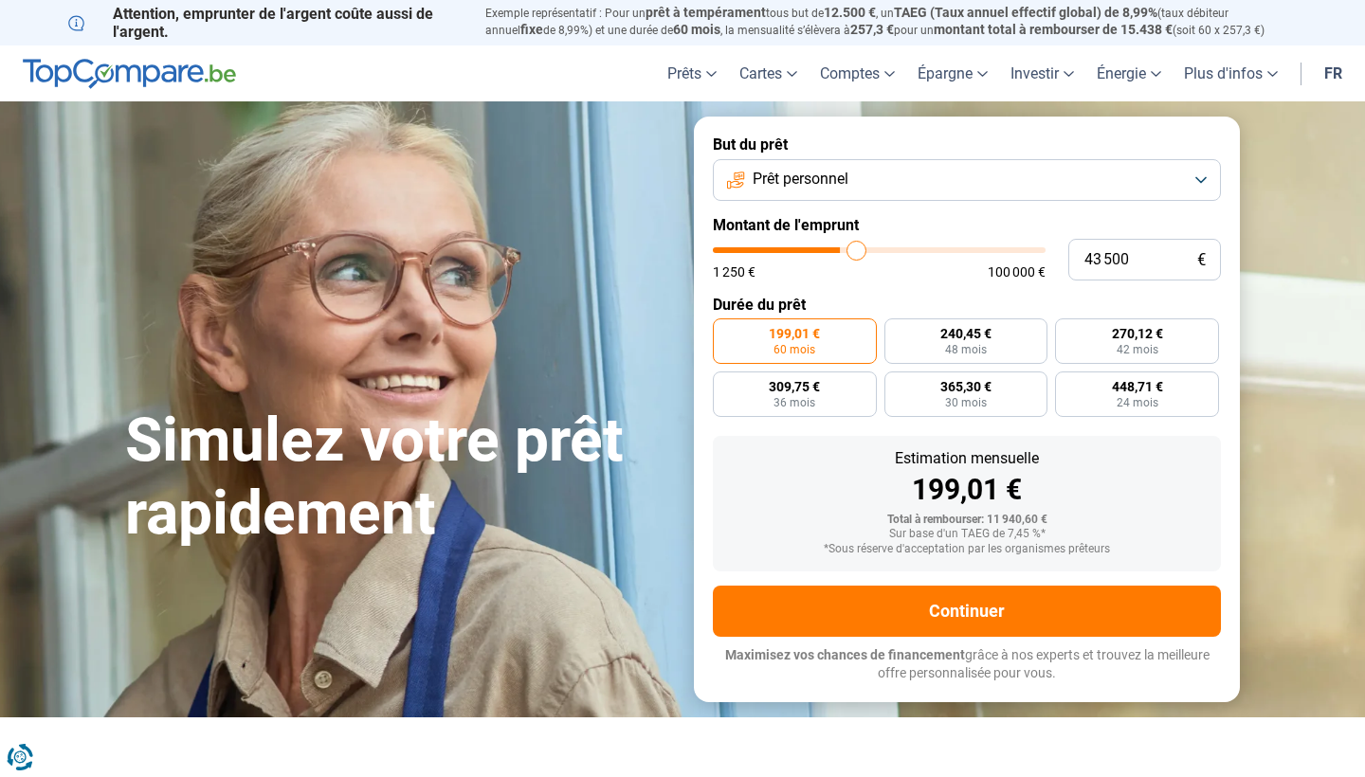
type input "43 750"
type input "43750"
type input "44 250"
type input "44250"
type input "44 750"
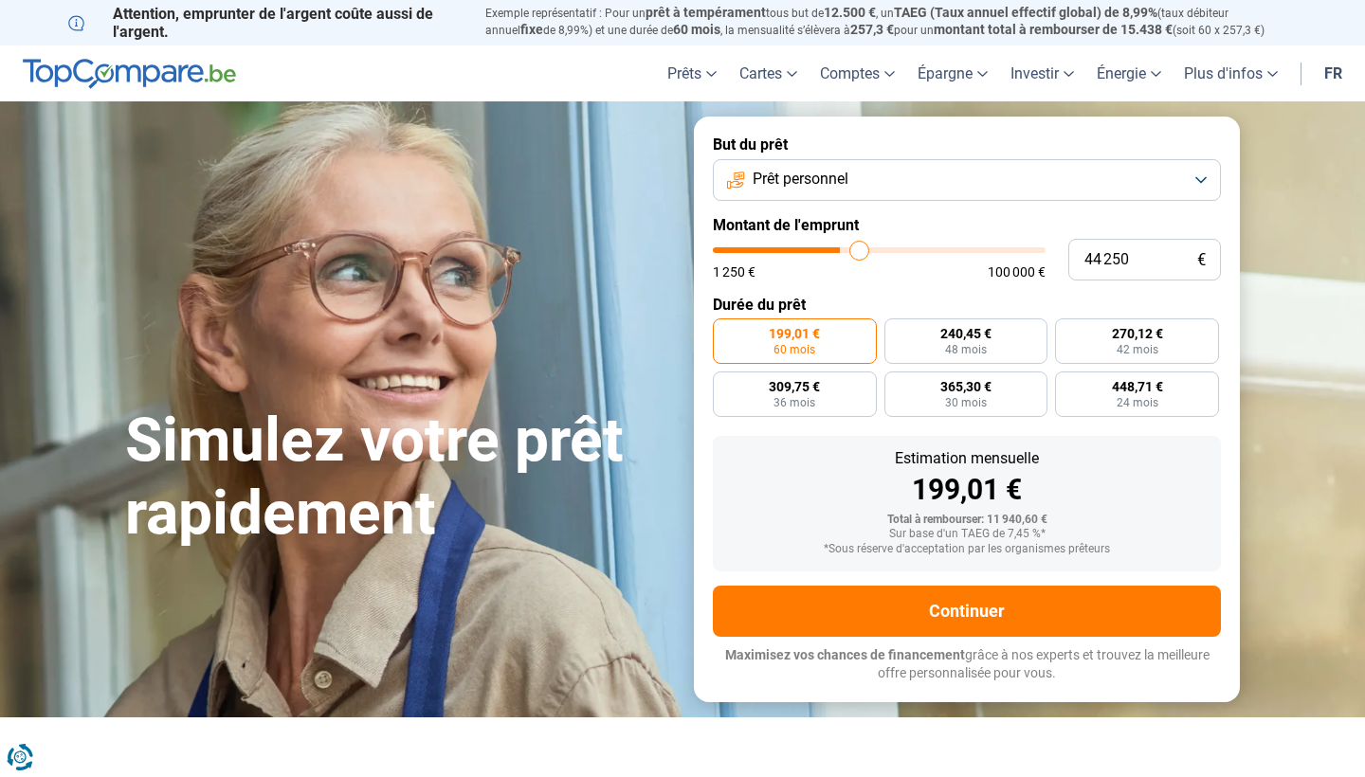
type input "44750"
type input "45 250"
type input "45250"
type input "45 750"
type input "45750"
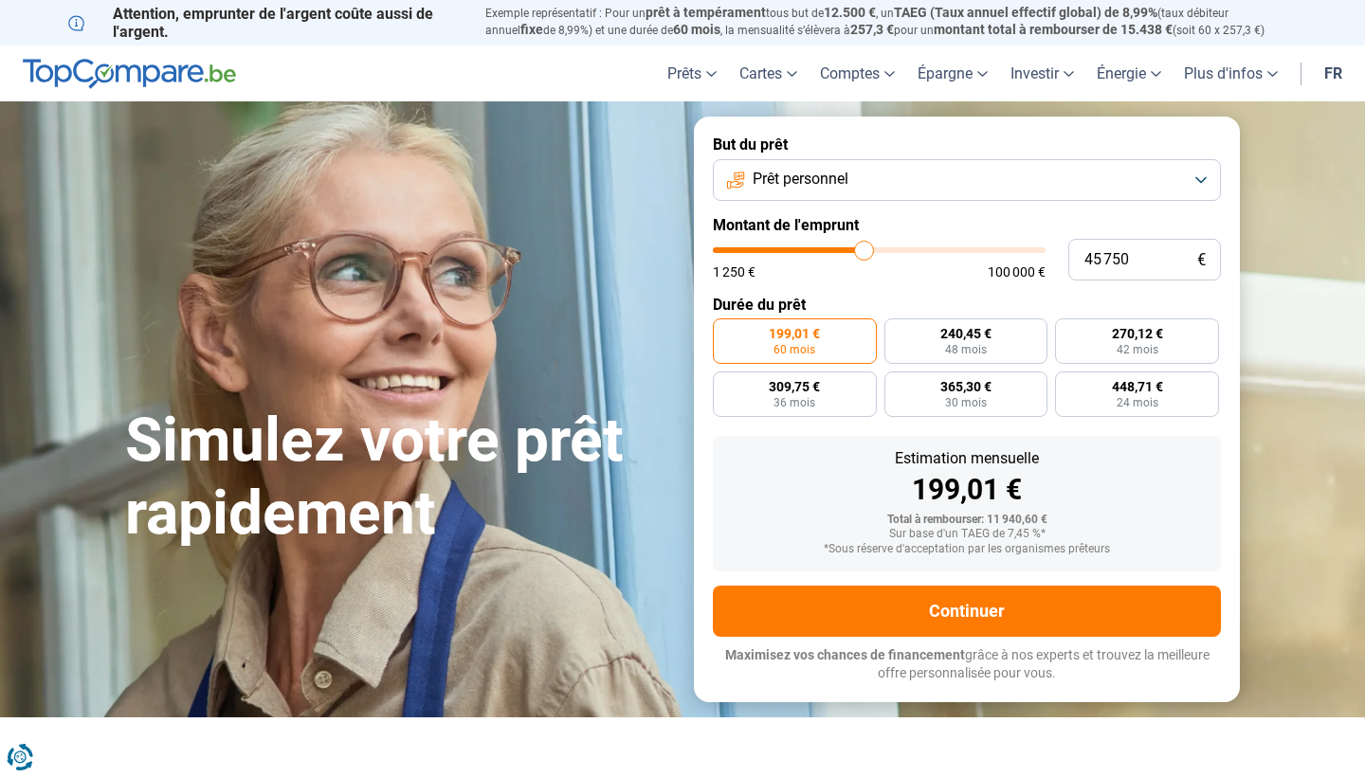
type input "46 250"
type input "46250"
type input "46 500"
type input "46500"
type input "46 750"
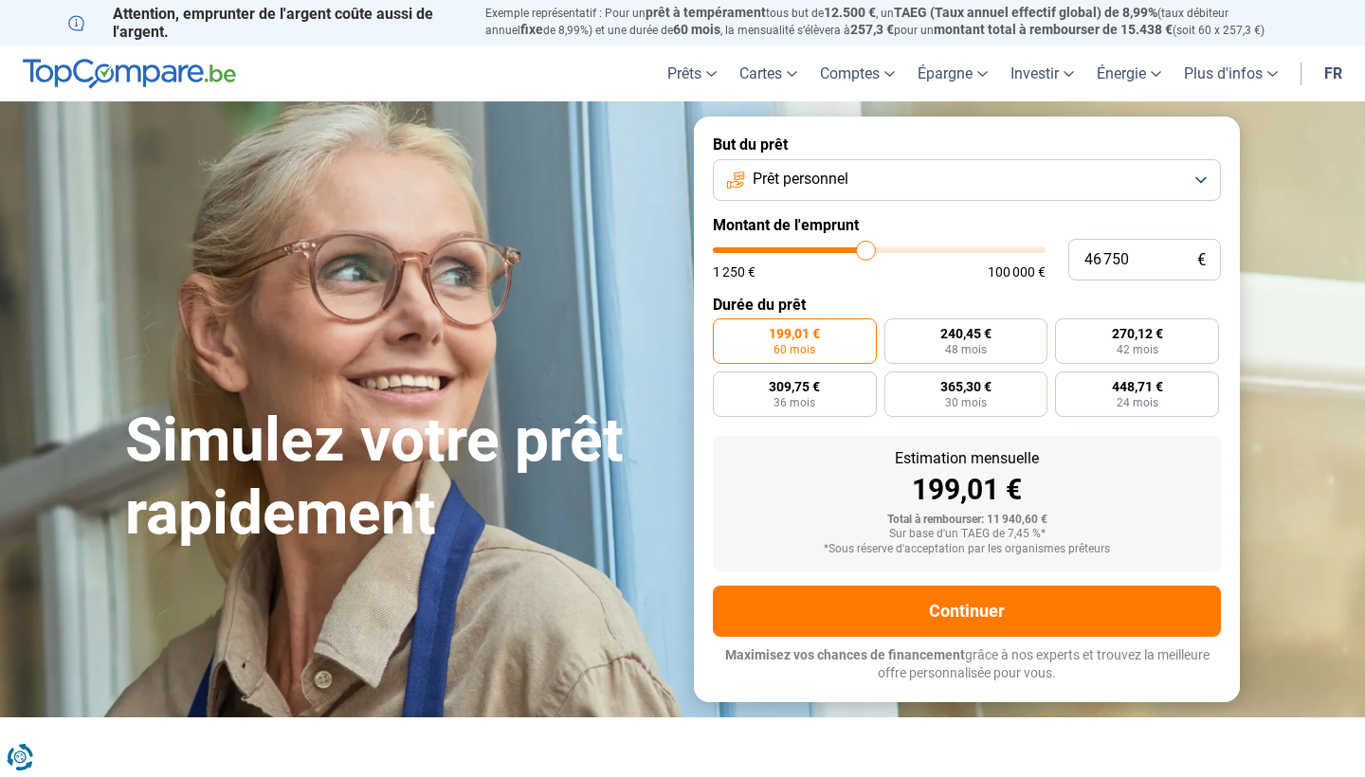
type input "46750"
type input "47 250"
type input "47250"
type input "47 500"
type input "47500"
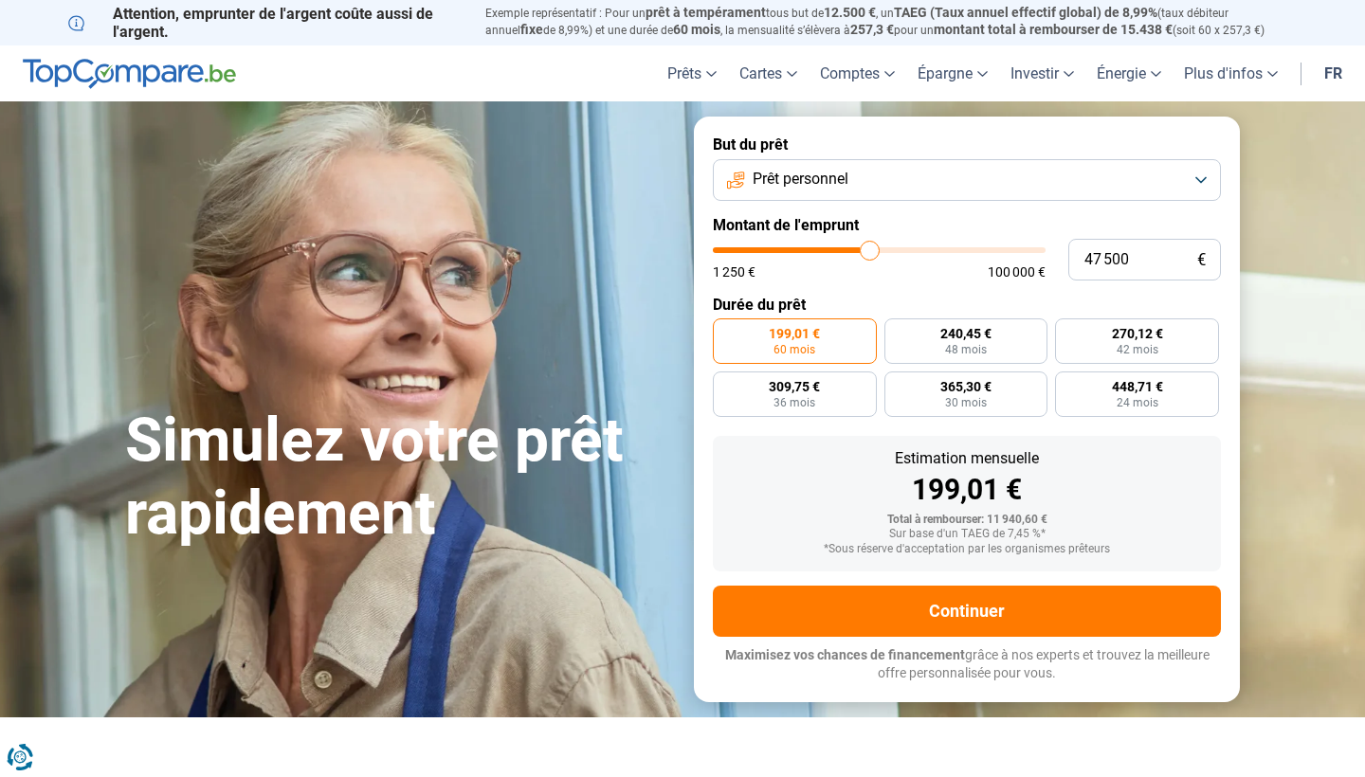
type input "47 750"
type input "47750"
type input "48 000"
type input "48000"
type input "48 250"
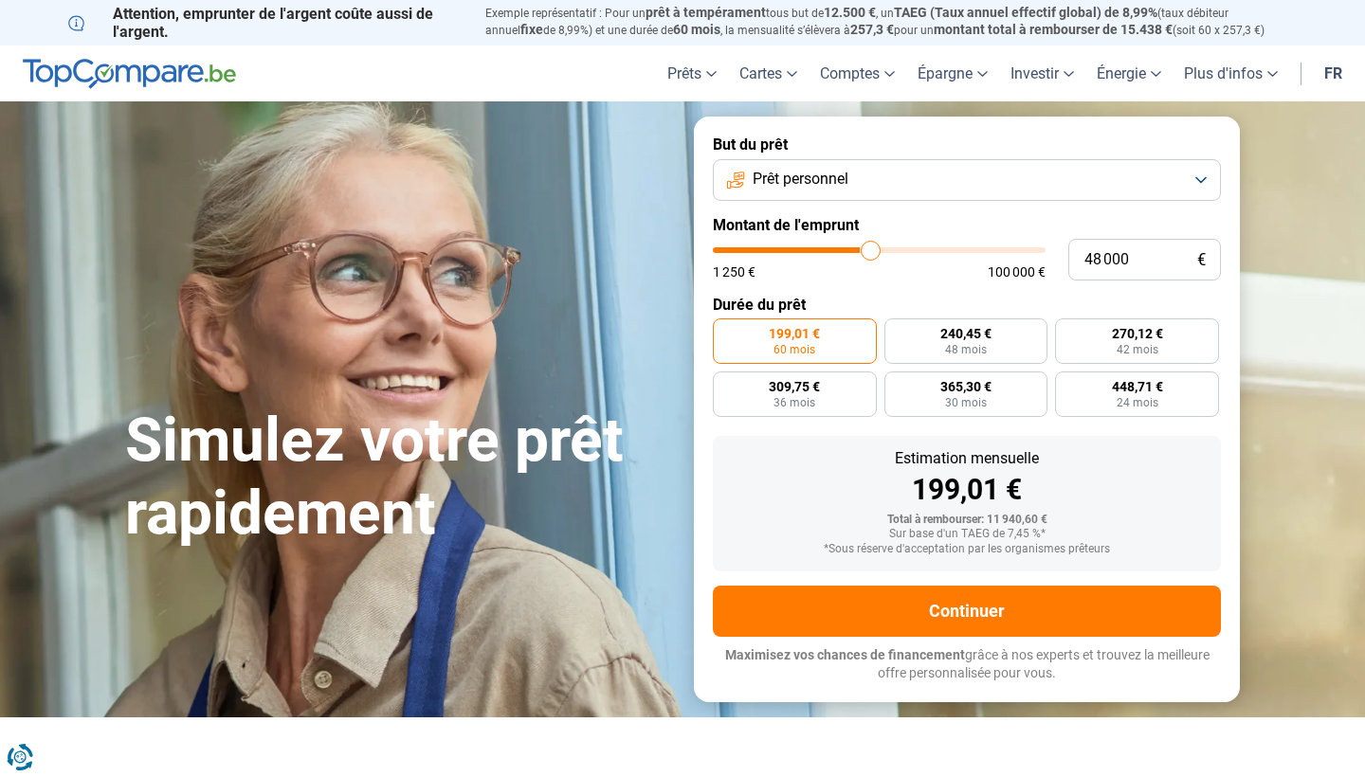
type input "48250"
type input "48 750"
type input "48750"
type input "49 000"
type input "49000"
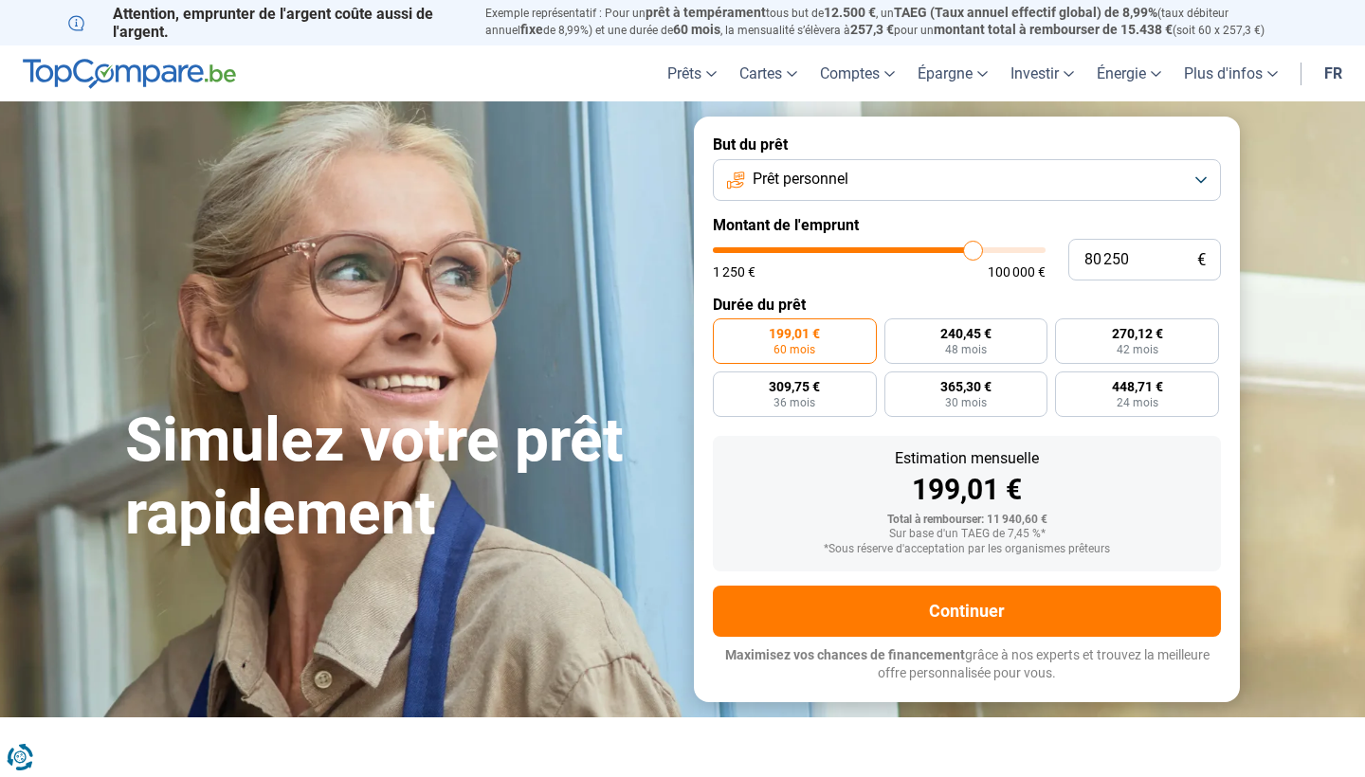
drag, startPoint x: 751, startPoint y: 251, endPoint x: 973, endPoint y: 284, distance: 225.1
click at [973, 284] on form "But du prêt Prêt personnel Montant de l'emprunt 80 250 € 1 250 € 100 000 € Duré…" at bounding box center [967, 409] width 546 height 585
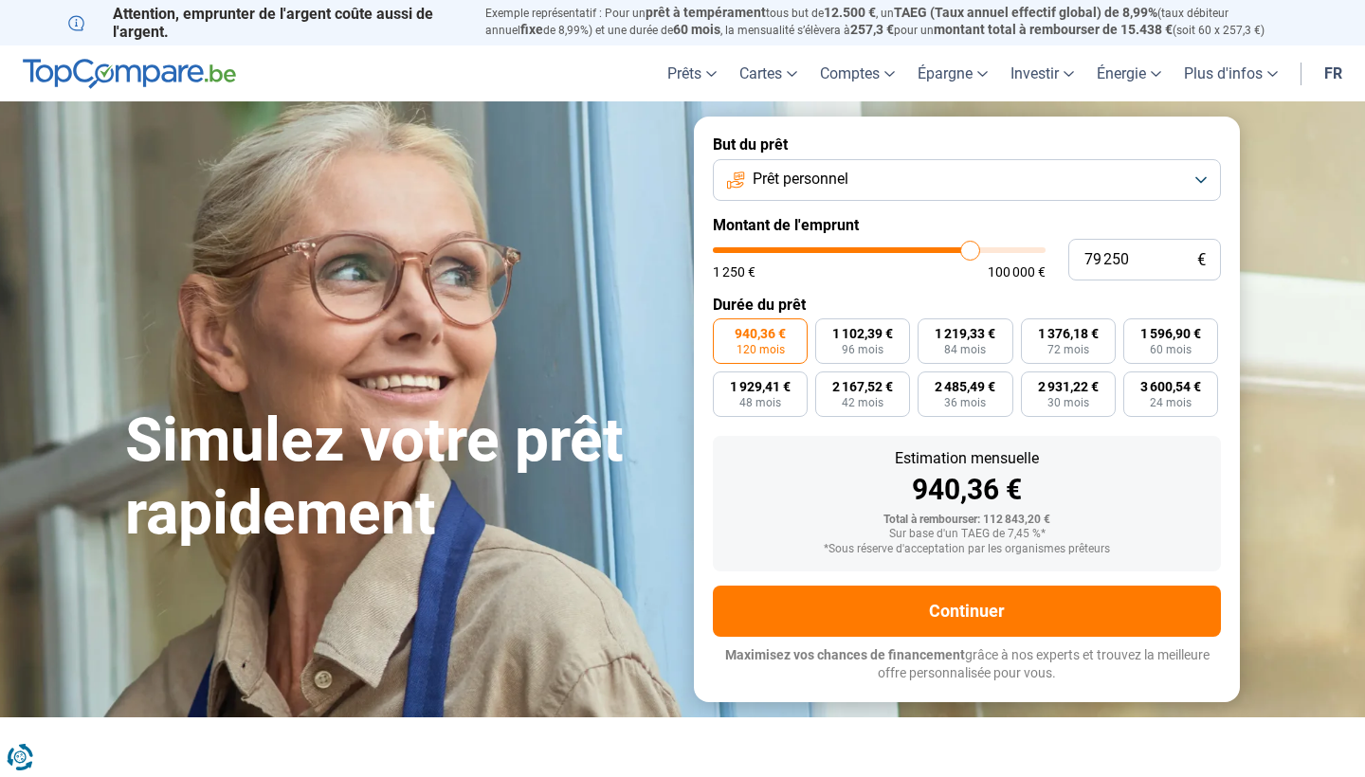
click at [969, 253] on input "range" at bounding box center [879, 250] width 333 height 6
click at [971, 251] on input "range" at bounding box center [879, 250] width 333 height 6
